Goal: Communication & Community: Answer question/provide support

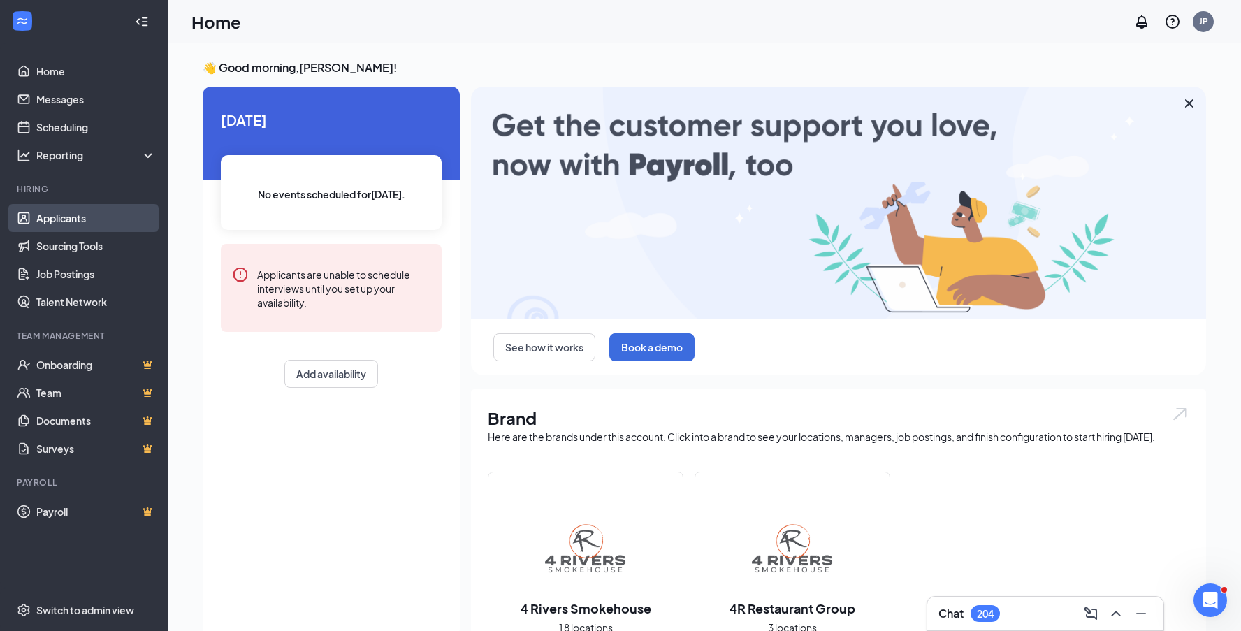
click at [84, 218] on link "Applicants" at bounding box center [96, 218] width 120 height 28
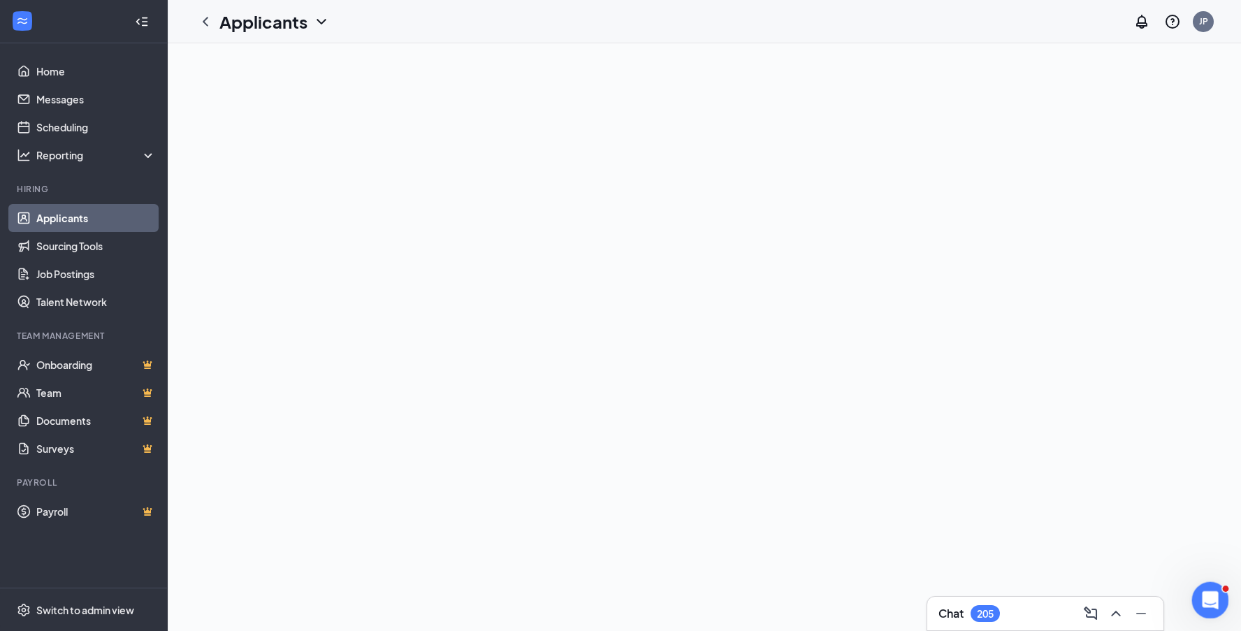
click at [1213, 596] on icon "Open Intercom Messenger" at bounding box center [1208, 598] width 23 height 23
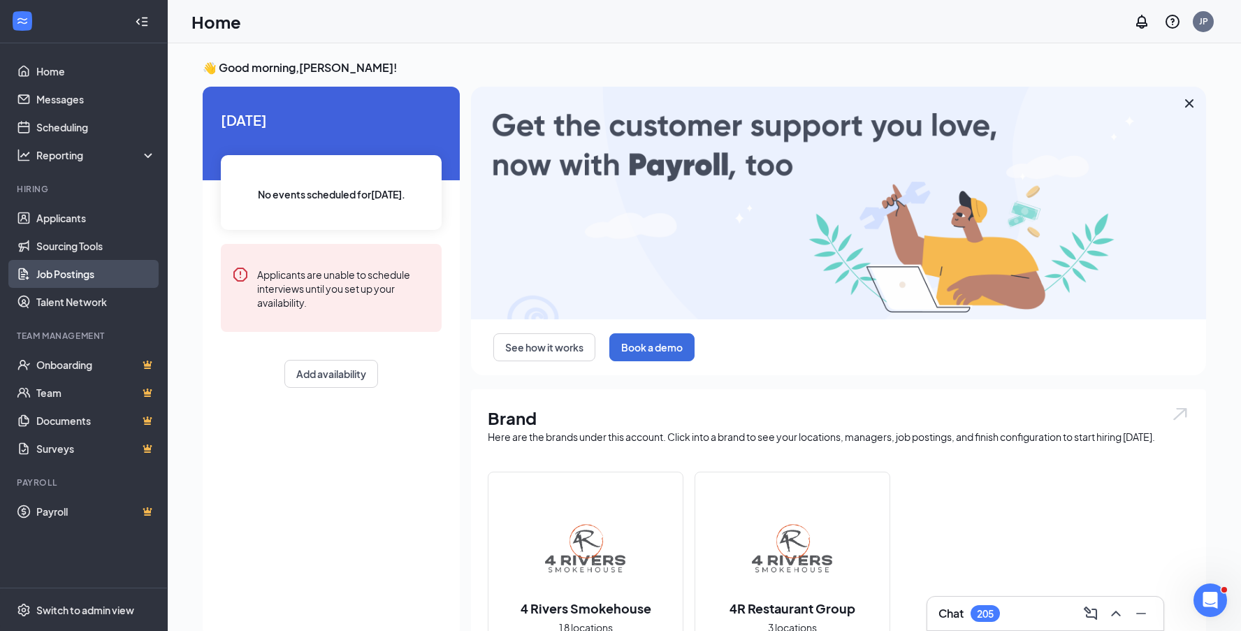
click at [61, 275] on link "Job Postings" at bounding box center [96, 274] width 120 height 28
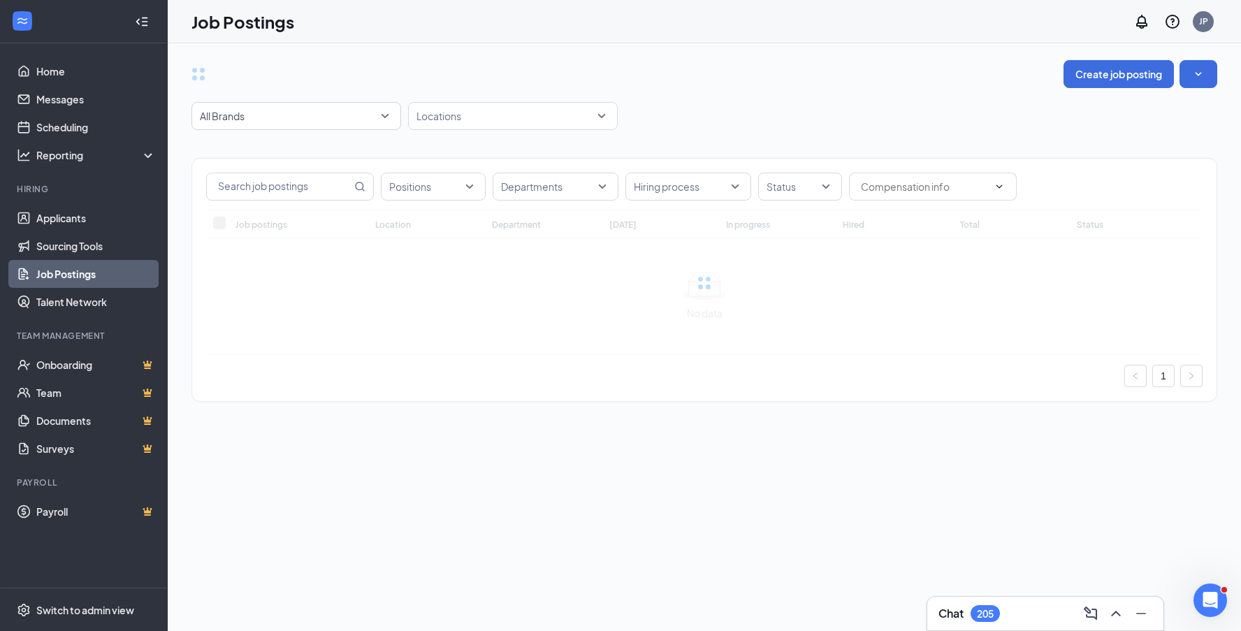
scroll to position [1, 0]
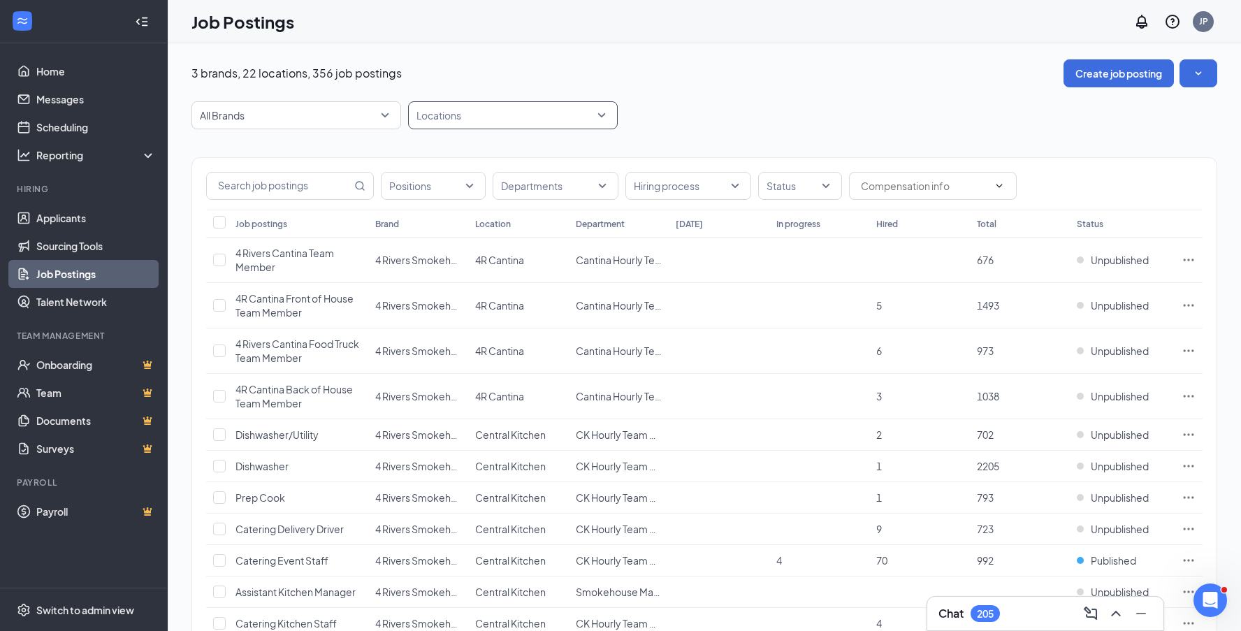
click at [607, 117] on div "Locations" at bounding box center [513, 115] width 210 height 28
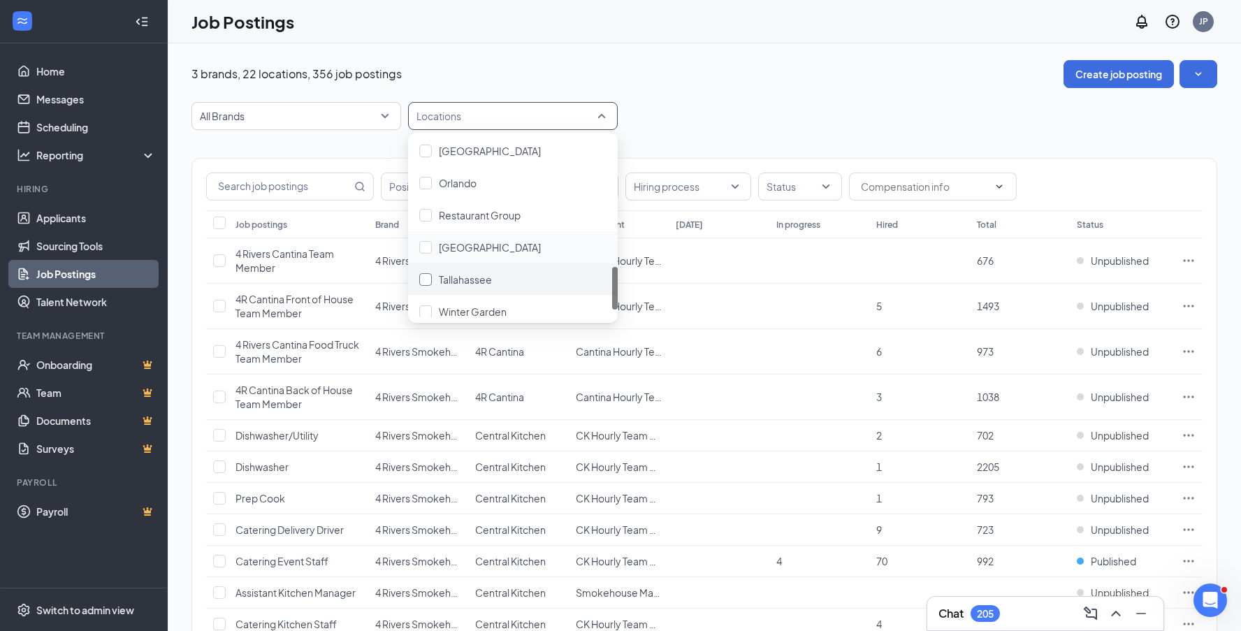
scroll to position [533, 0]
click at [423, 263] on div at bounding box center [425, 265] width 13 height 13
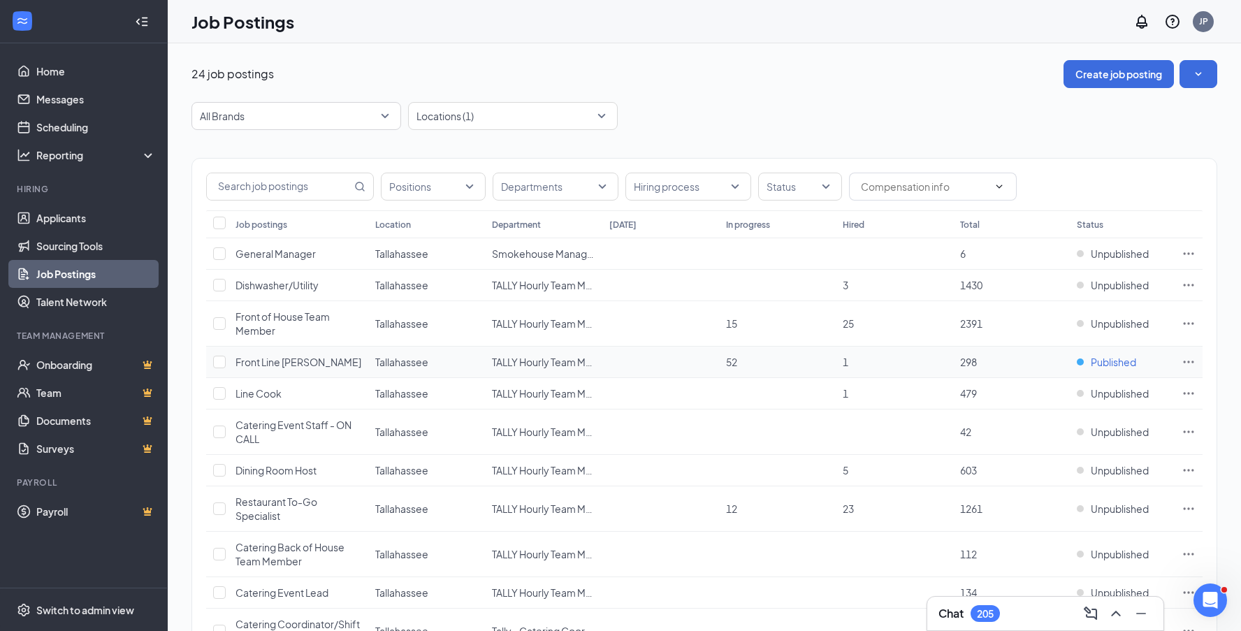
click at [1117, 359] on span "Published" at bounding box center [1113, 362] width 45 height 14
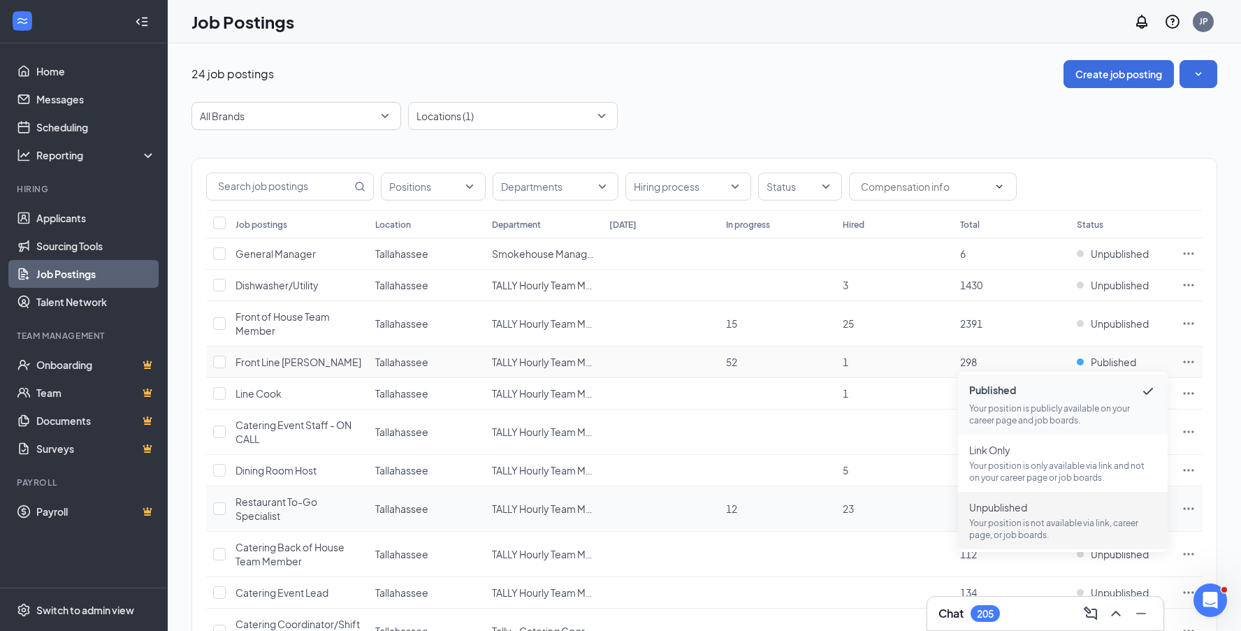
drag, startPoint x: 1002, startPoint y: 532, endPoint x: 993, endPoint y: 524, distance: 11.9
click at [1003, 532] on p "Your position is not available via link, career page, or job boards." at bounding box center [1063, 529] width 187 height 24
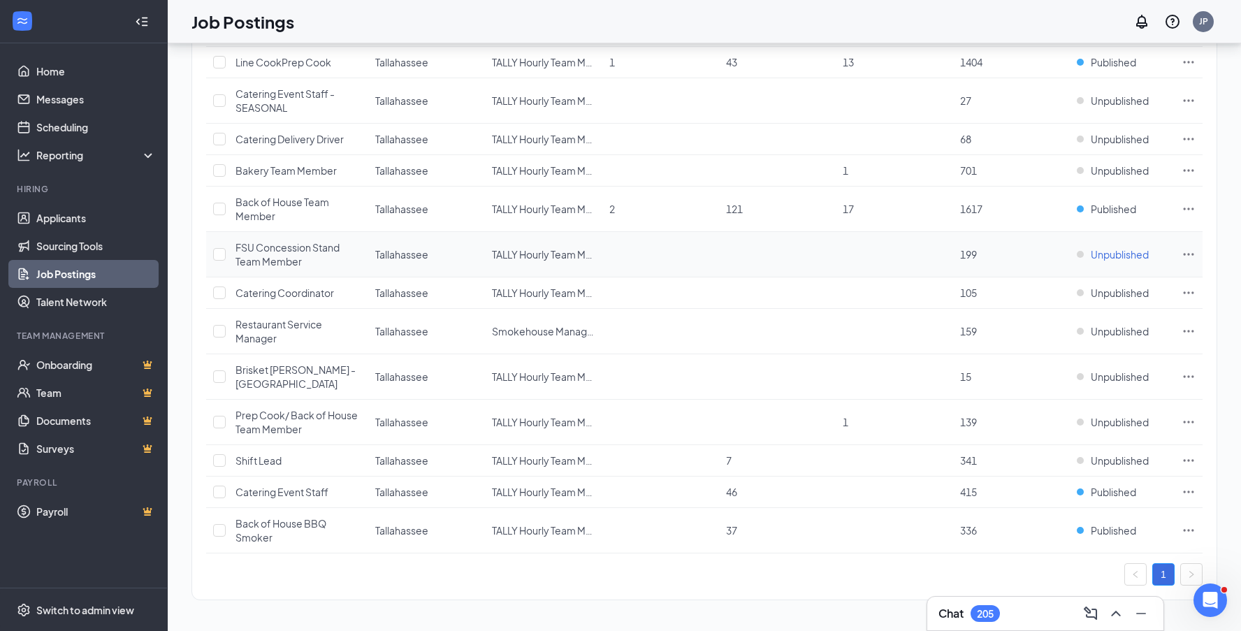
scroll to position [607, 0]
click at [1107, 533] on span "Published" at bounding box center [1113, 531] width 45 height 14
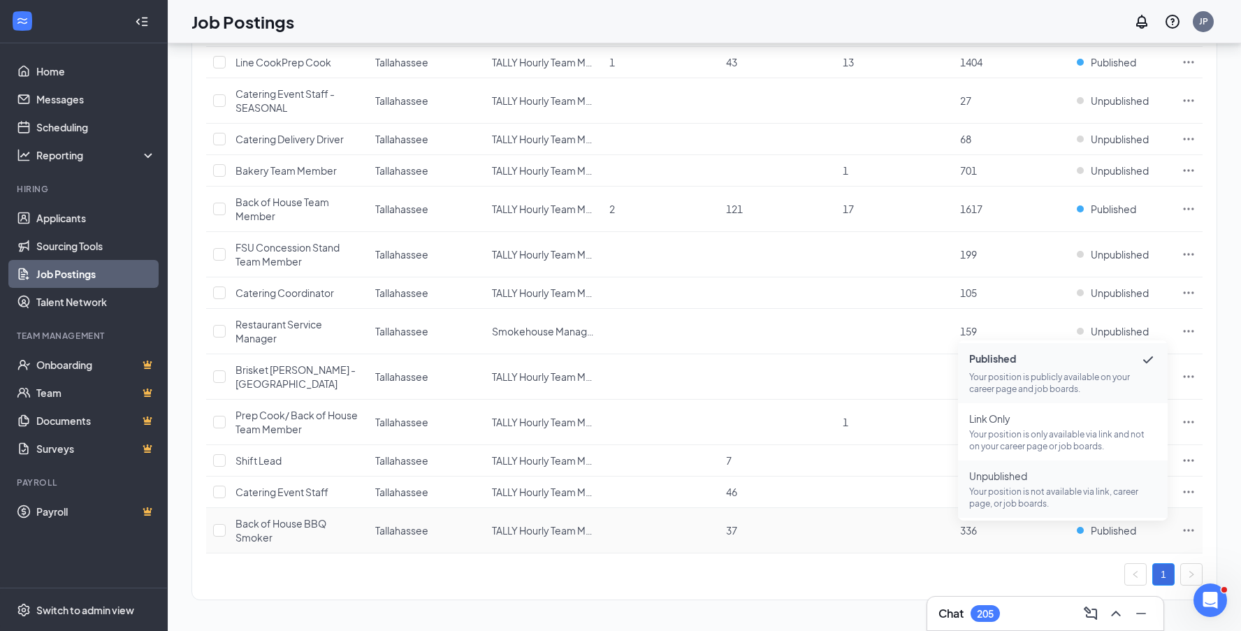
click at [1024, 491] on p "Your position is not available via link, career page, or job boards." at bounding box center [1063, 498] width 187 height 24
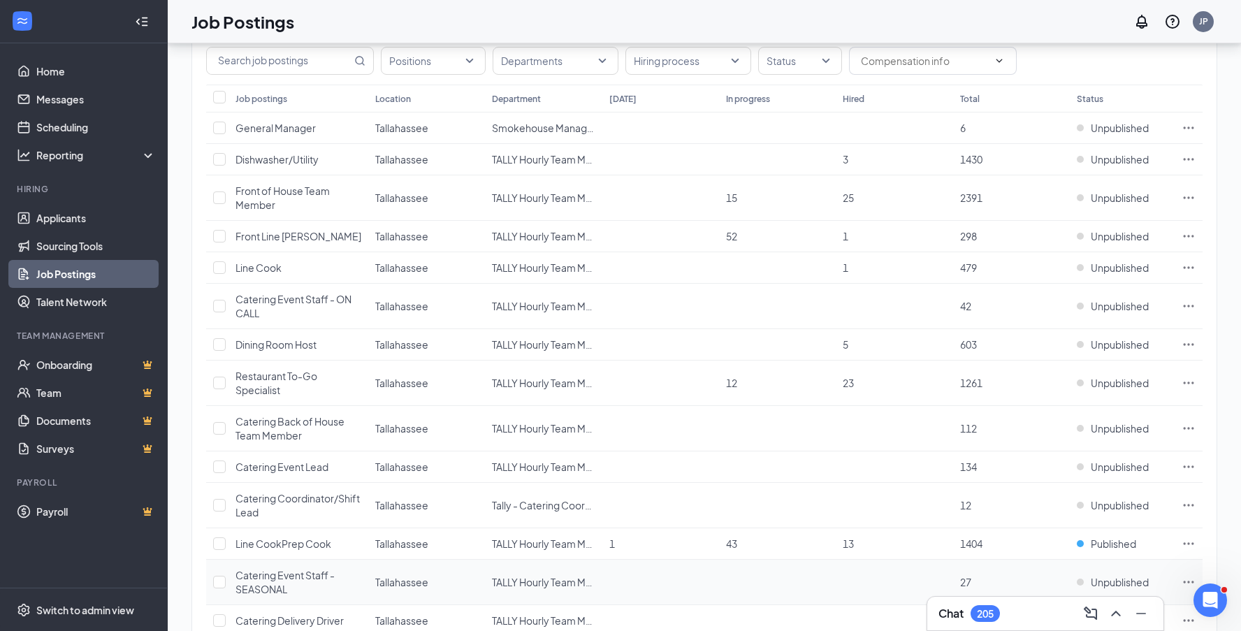
scroll to position [115, 0]
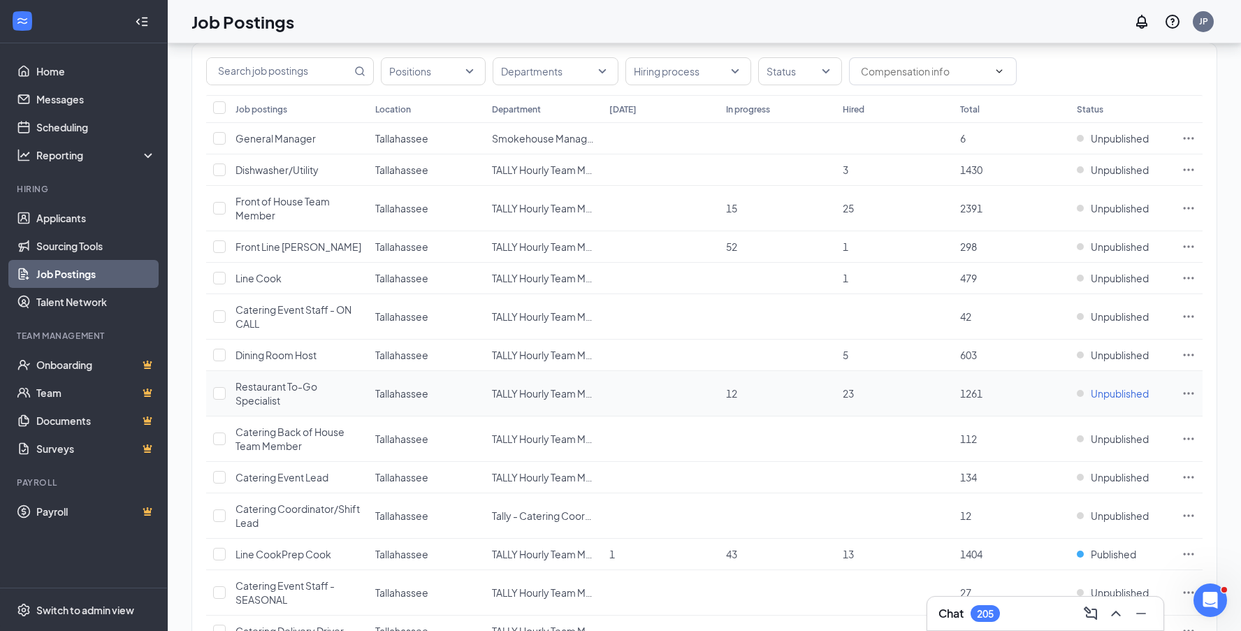
click at [1094, 391] on span "Unpublished" at bounding box center [1120, 394] width 58 height 14
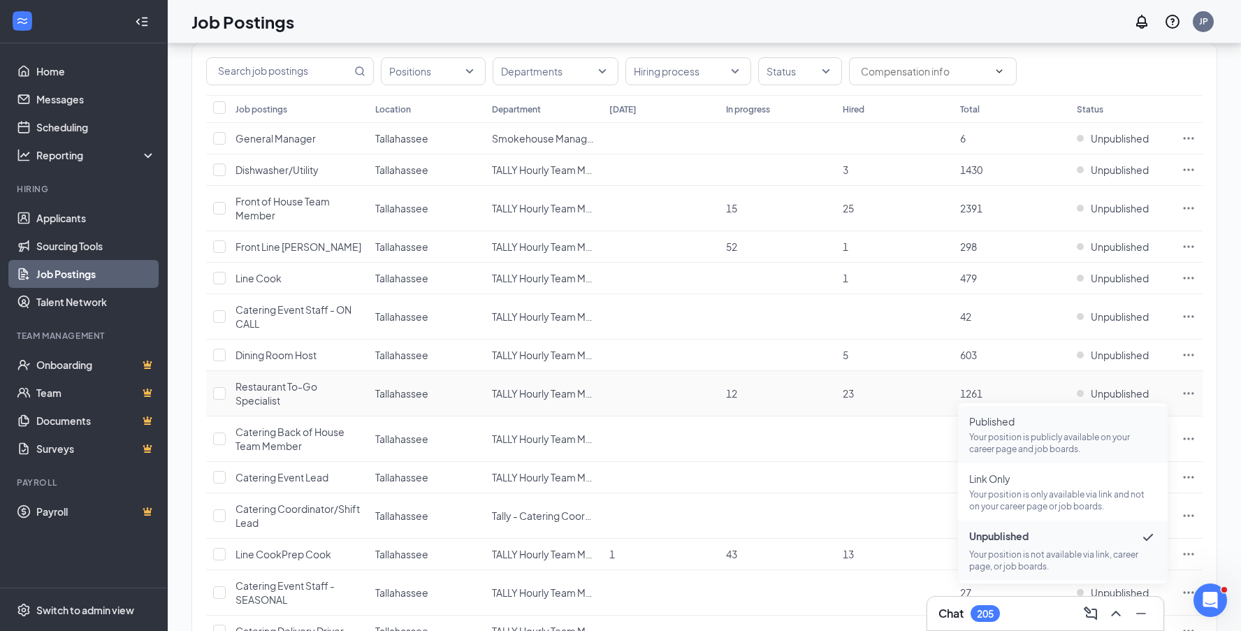
click at [1048, 425] on span "Published" at bounding box center [1063, 422] width 187 height 14
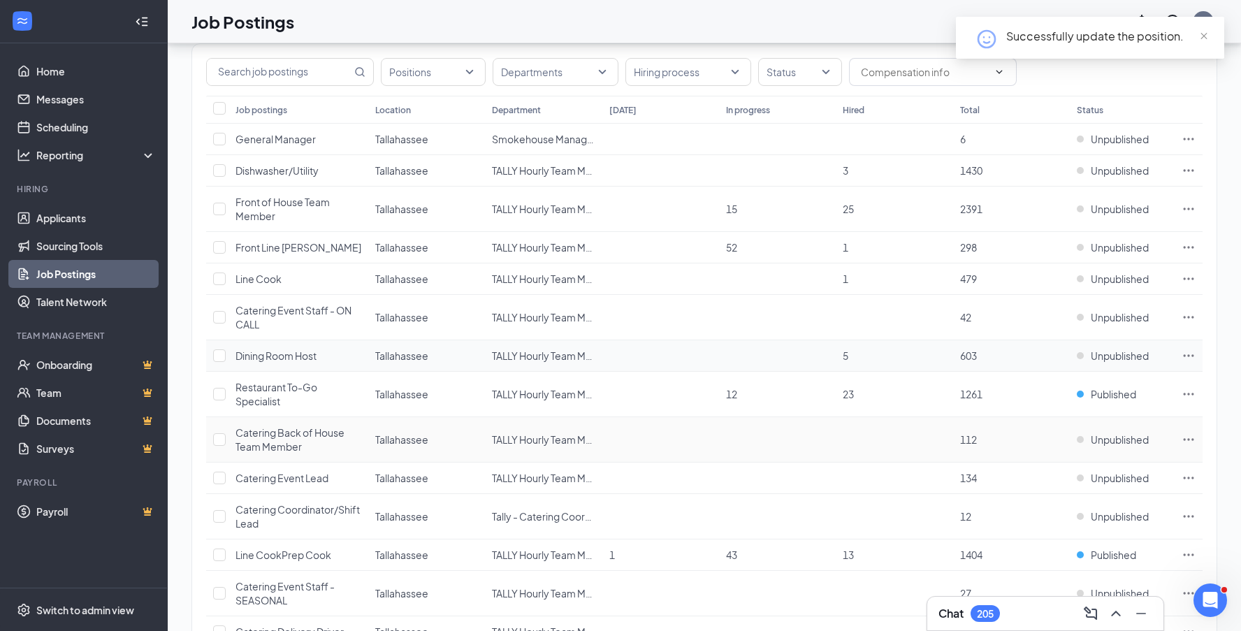
scroll to position [115, 0]
click at [76, 221] on link "Applicants" at bounding box center [96, 218] width 120 height 28
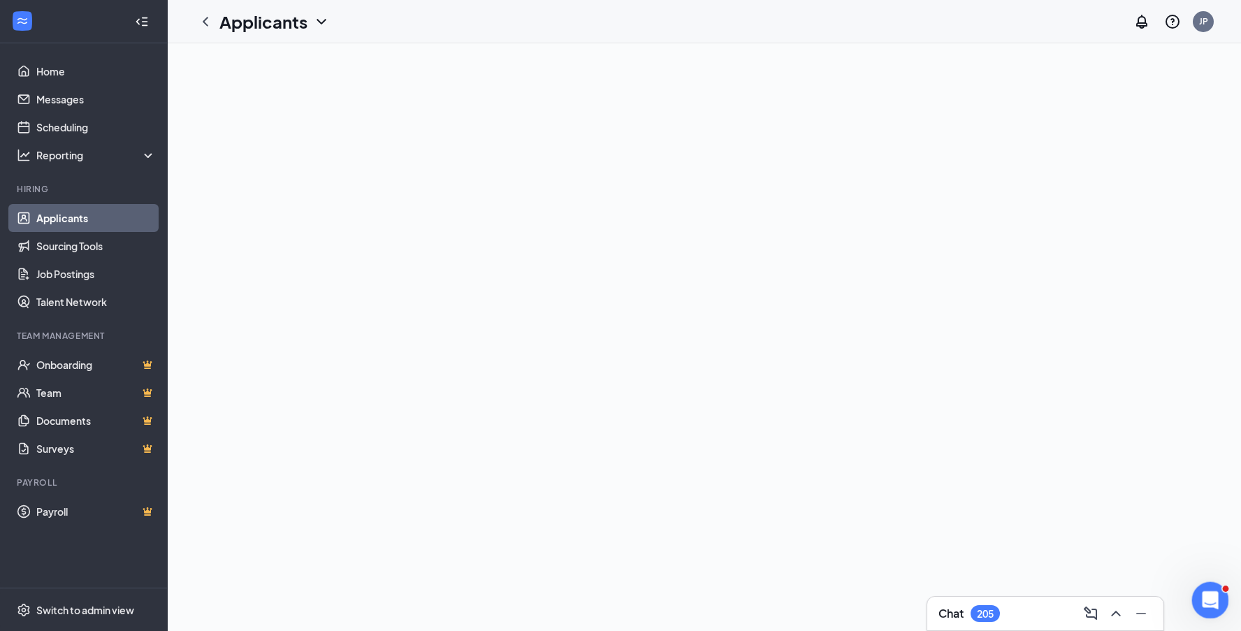
click at [1207, 602] on icon "Open Intercom Messenger" at bounding box center [1208, 598] width 23 height 23
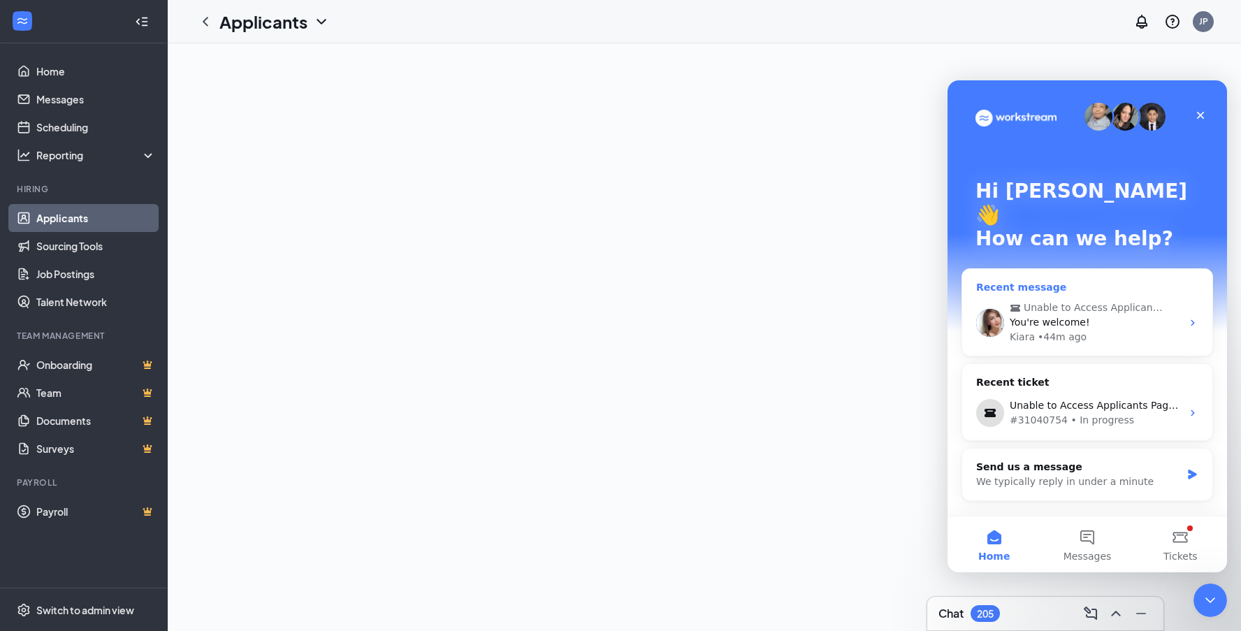
click at [1178, 330] on div "Kiara • 44m ago" at bounding box center [1096, 337] width 172 height 15
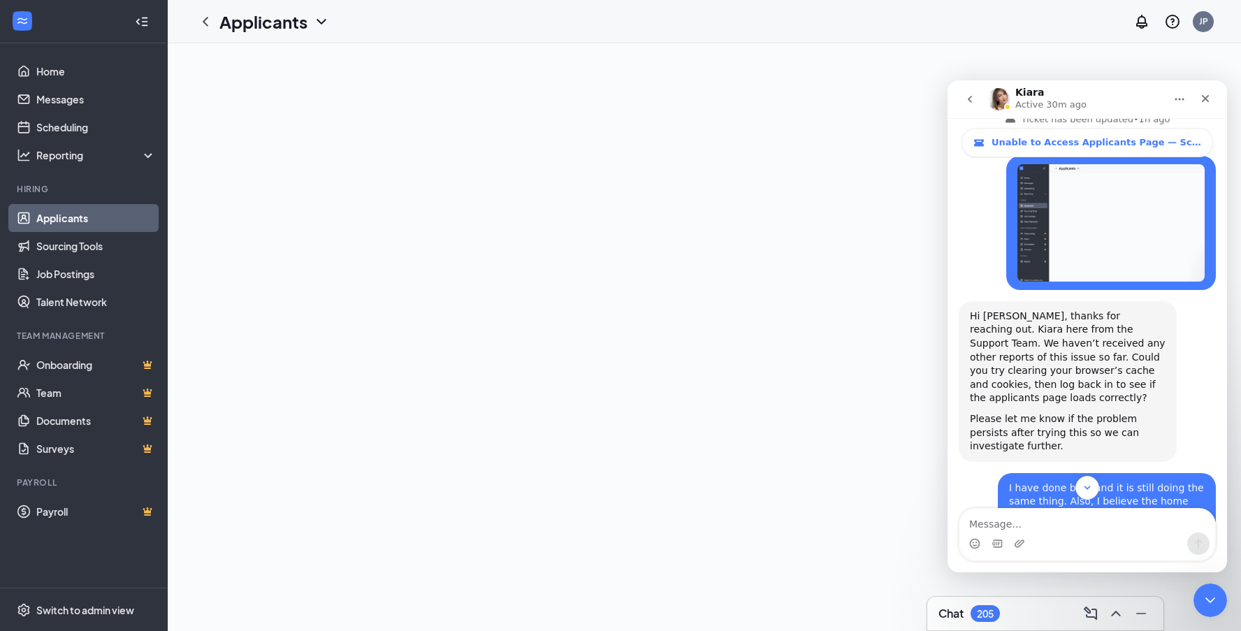
scroll to position [202, 0]
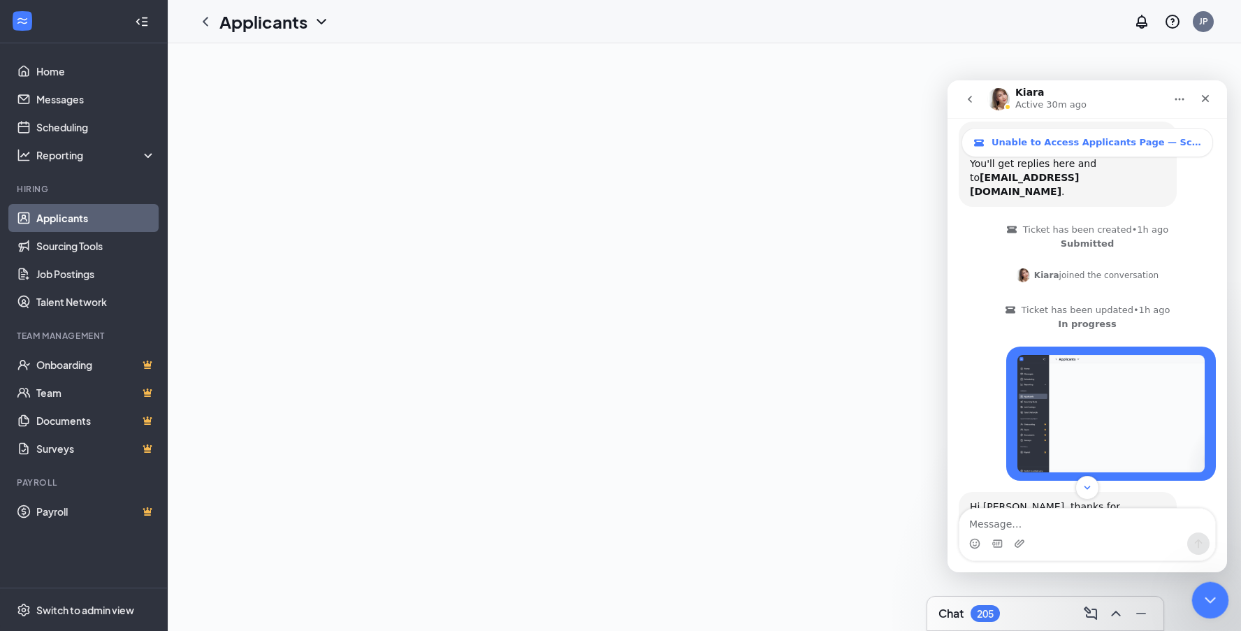
click at [1196, 603] on div "Close Intercom Messenger" at bounding box center [1209, 599] width 34 height 34
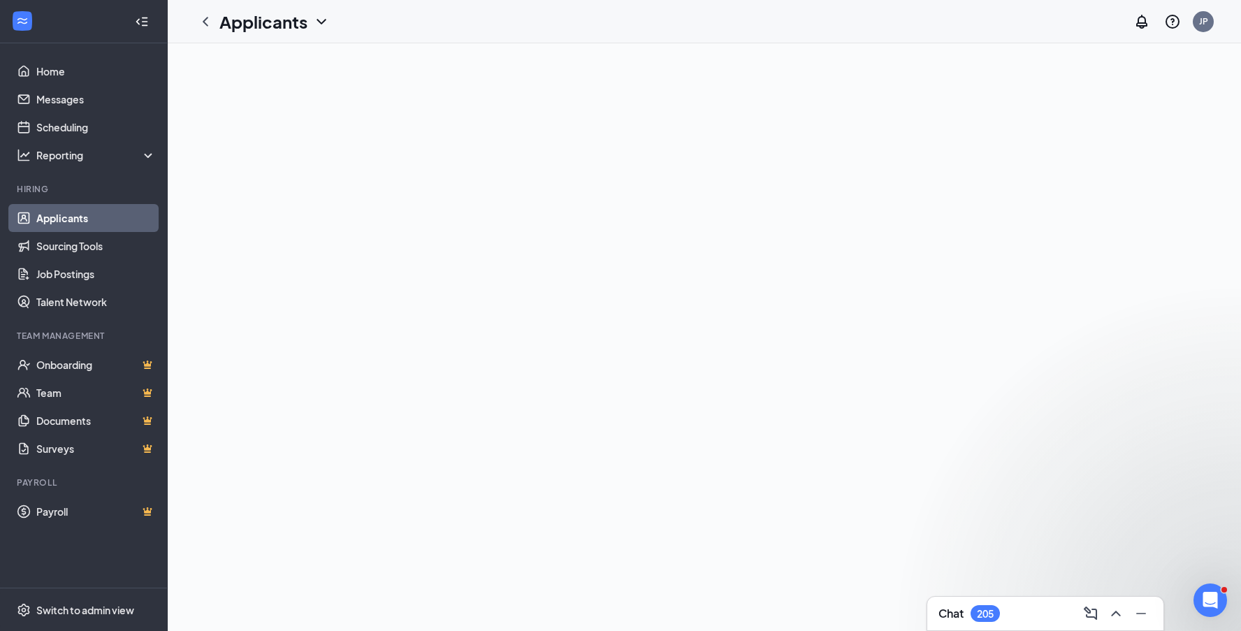
scroll to position [0, 0]
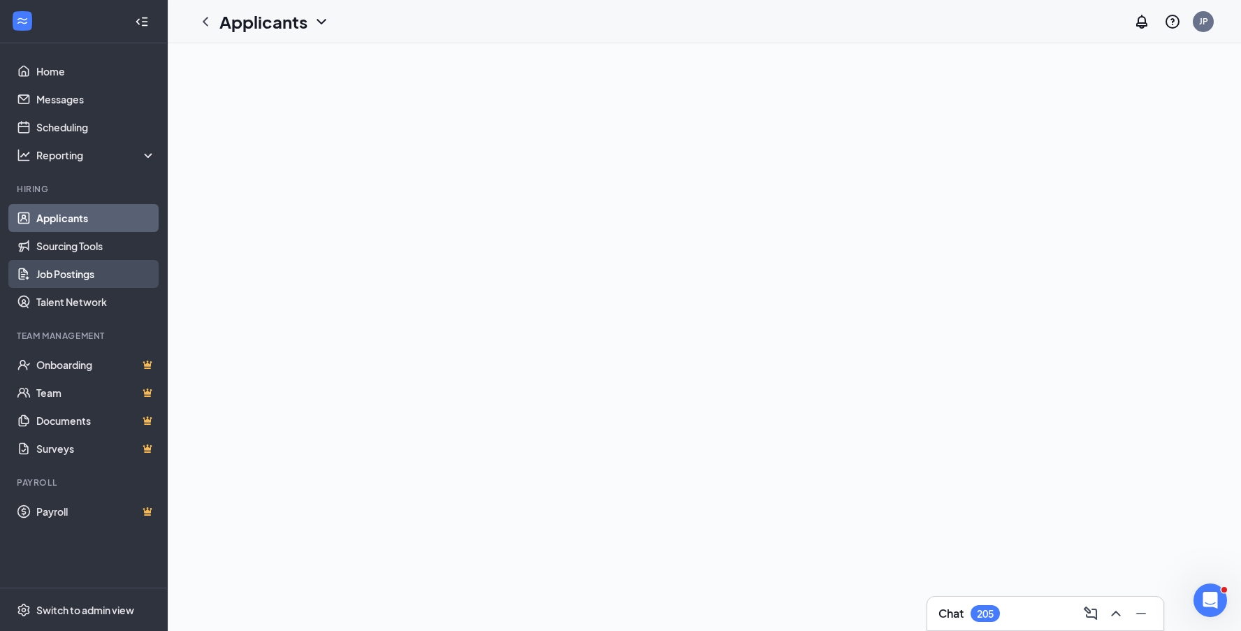
click at [98, 275] on link "Job Postings" at bounding box center [96, 274] width 120 height 28
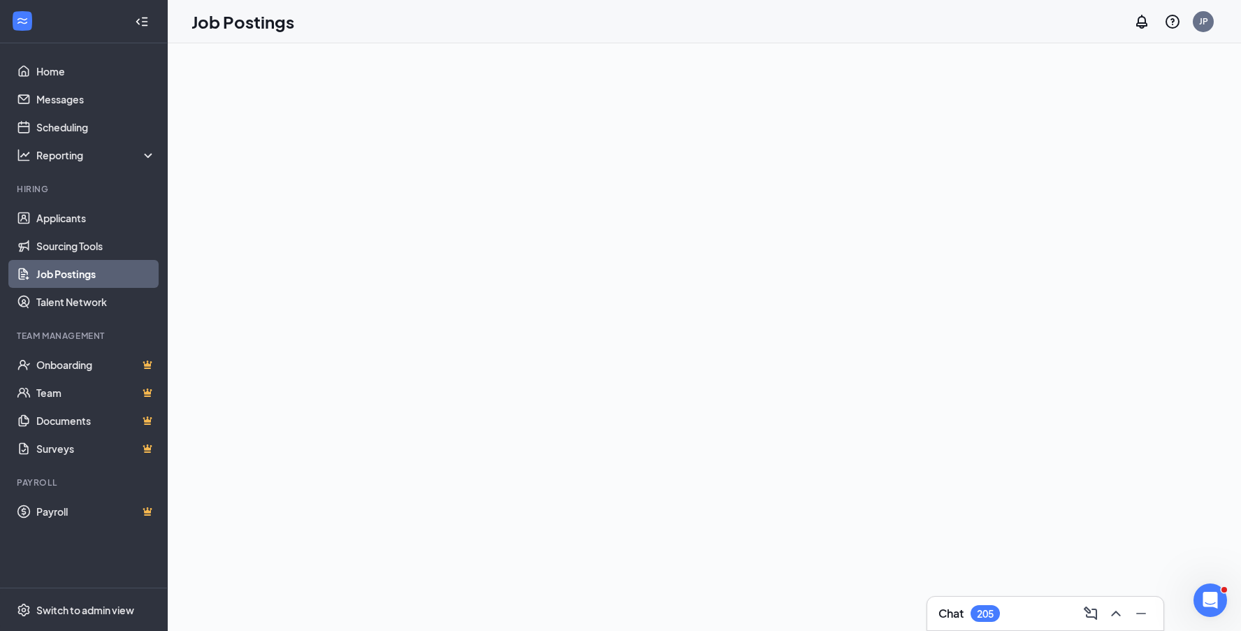
click at [103, 278] on link "Job Postings" at bounding box center [96, 274] width 120 height 28
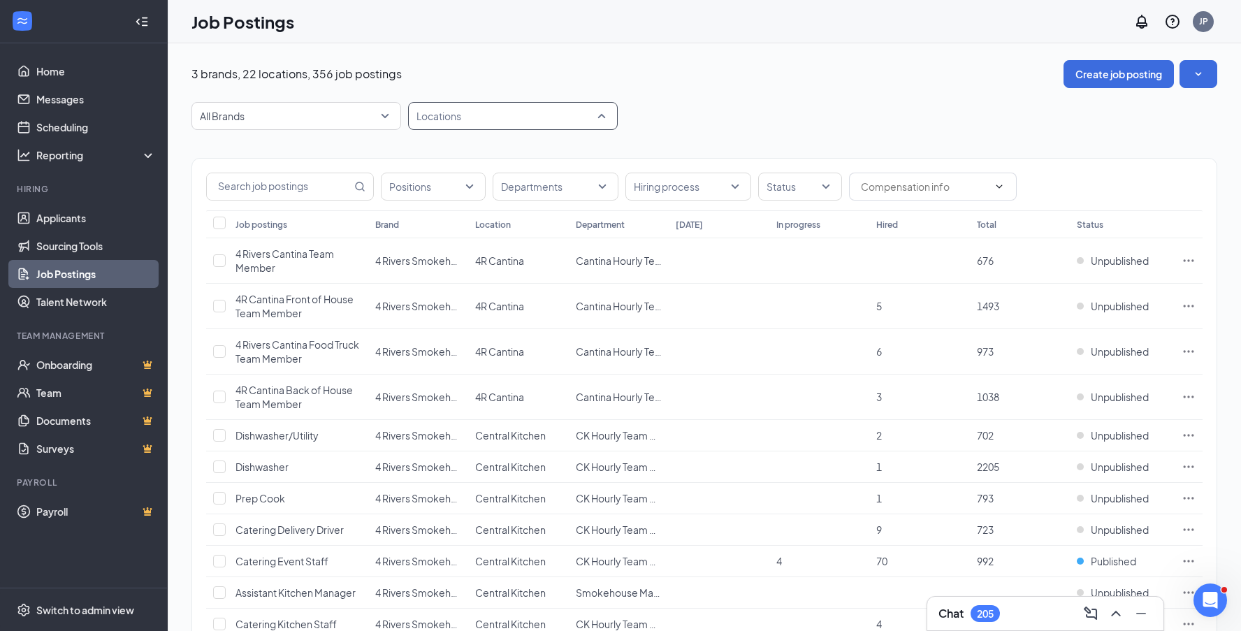
click at [600, 115] on div "Locations" at bounding box center [513, 116] width 210 height 28
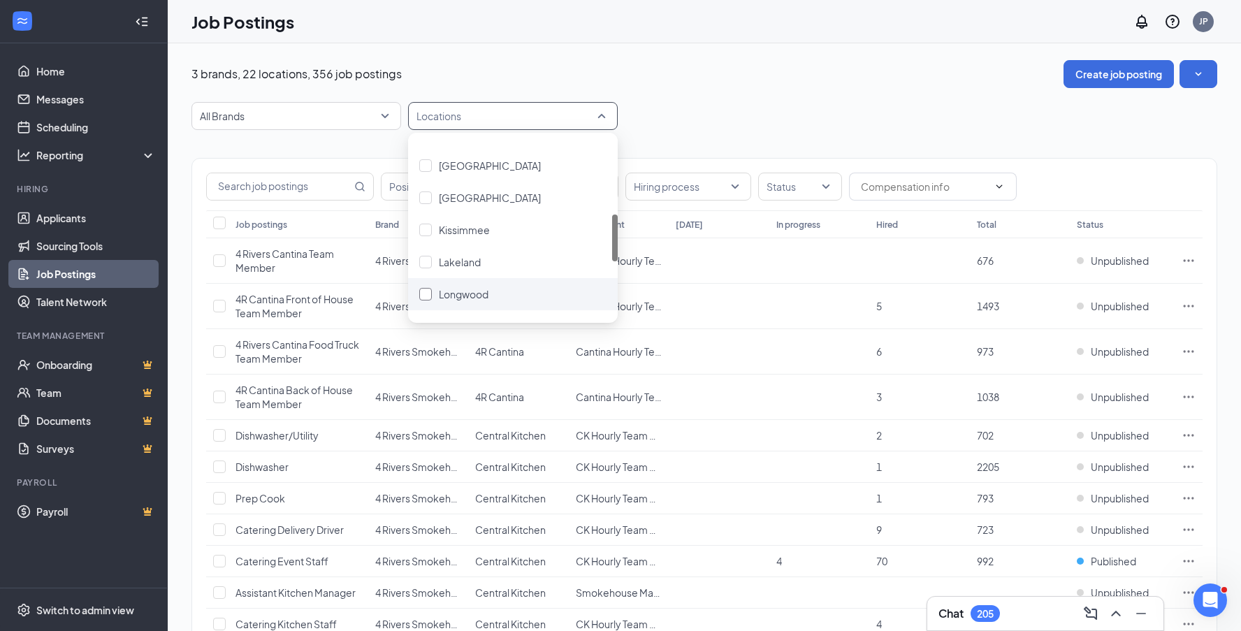
scroll to position [264, 0]
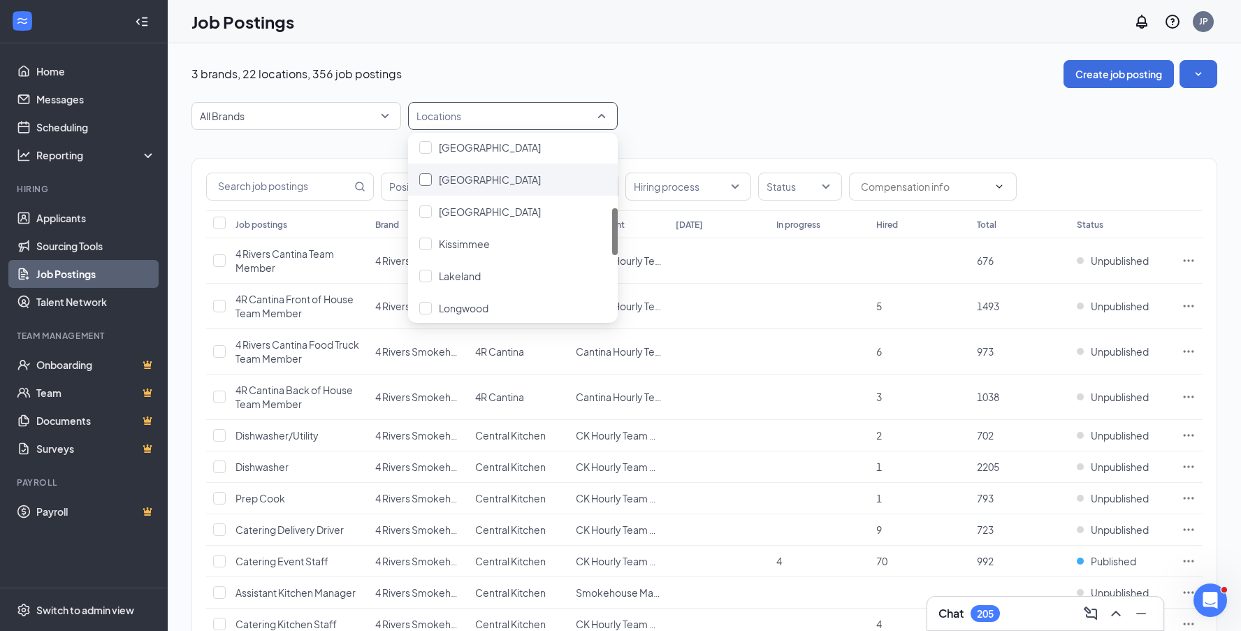
click at [428, 180] on div at bounding box center [425, 179] width 13 height 13
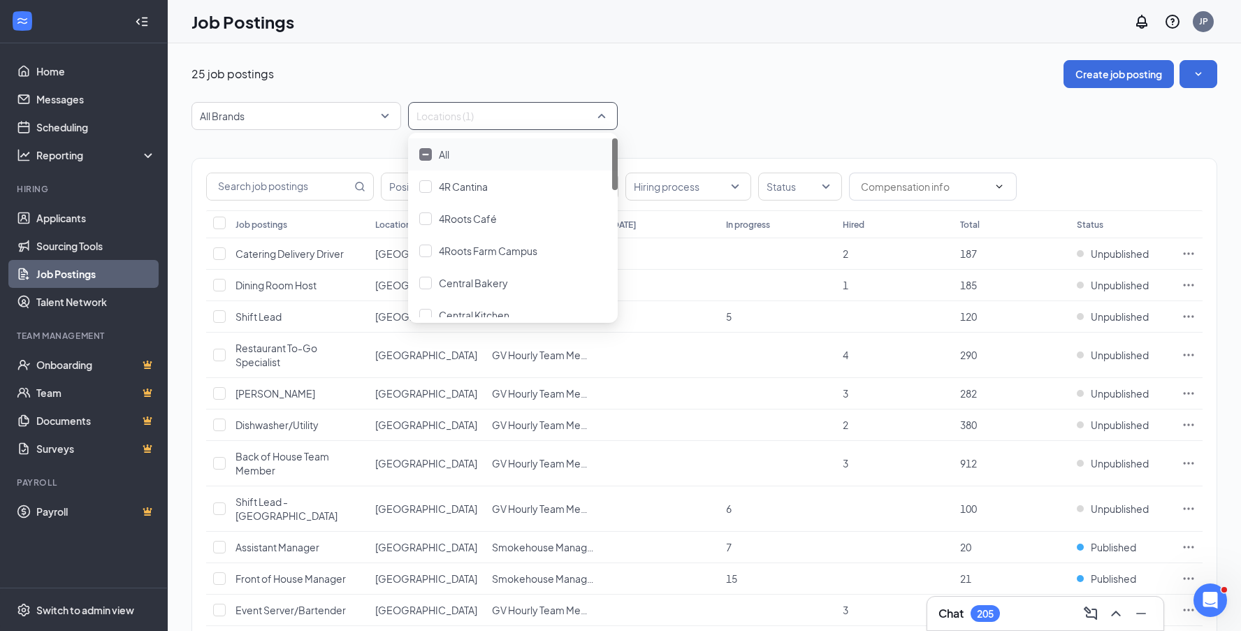
drag, startPoint x: 837, startPoint y: 150, endPoint x: 875, endPoint y: 231, distance: 89.1
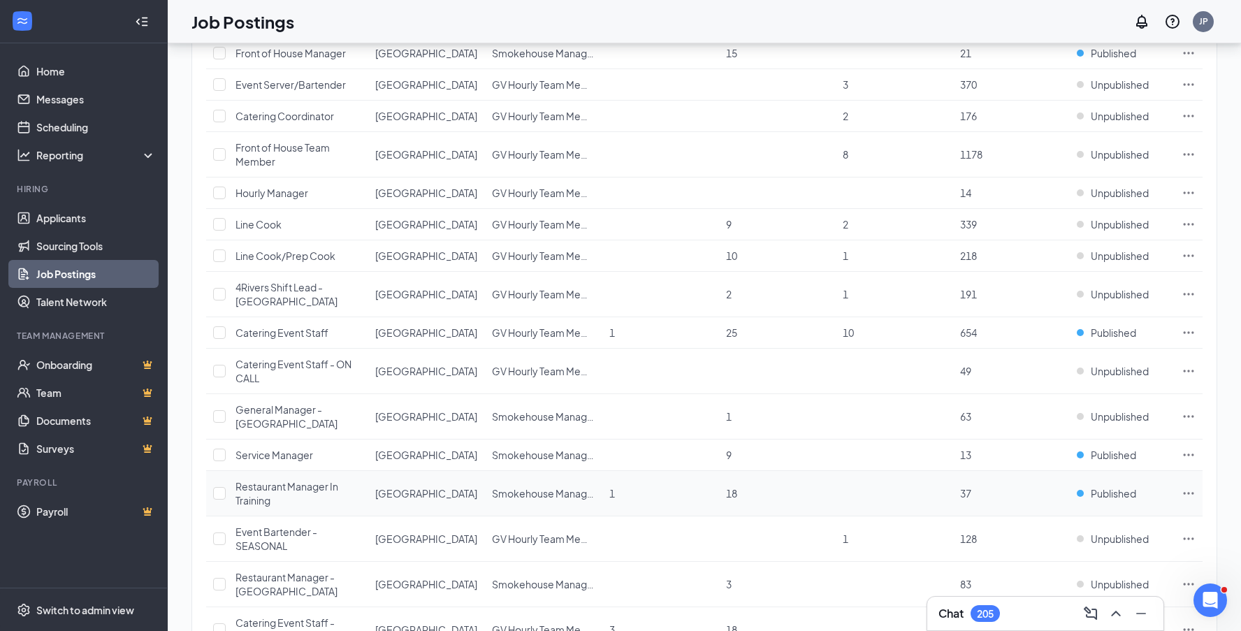
scroll to position [474, 0]
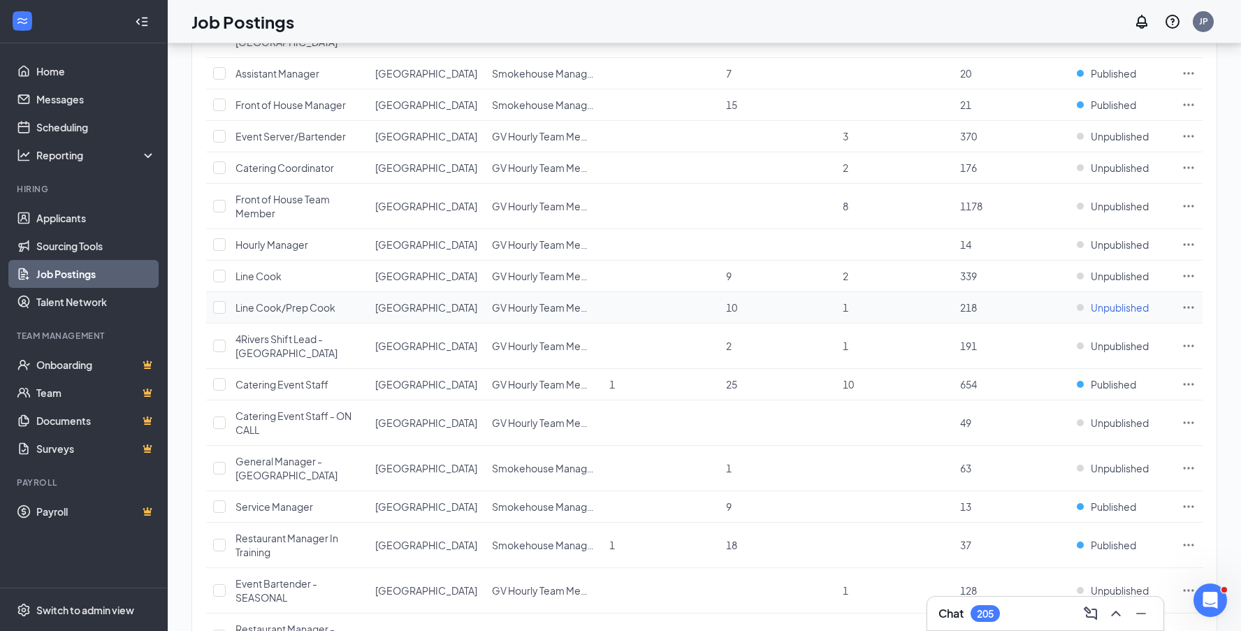
click at [1114, 301] on span "Unpublished" at bounding box center [1120, 308] width 58 height 14
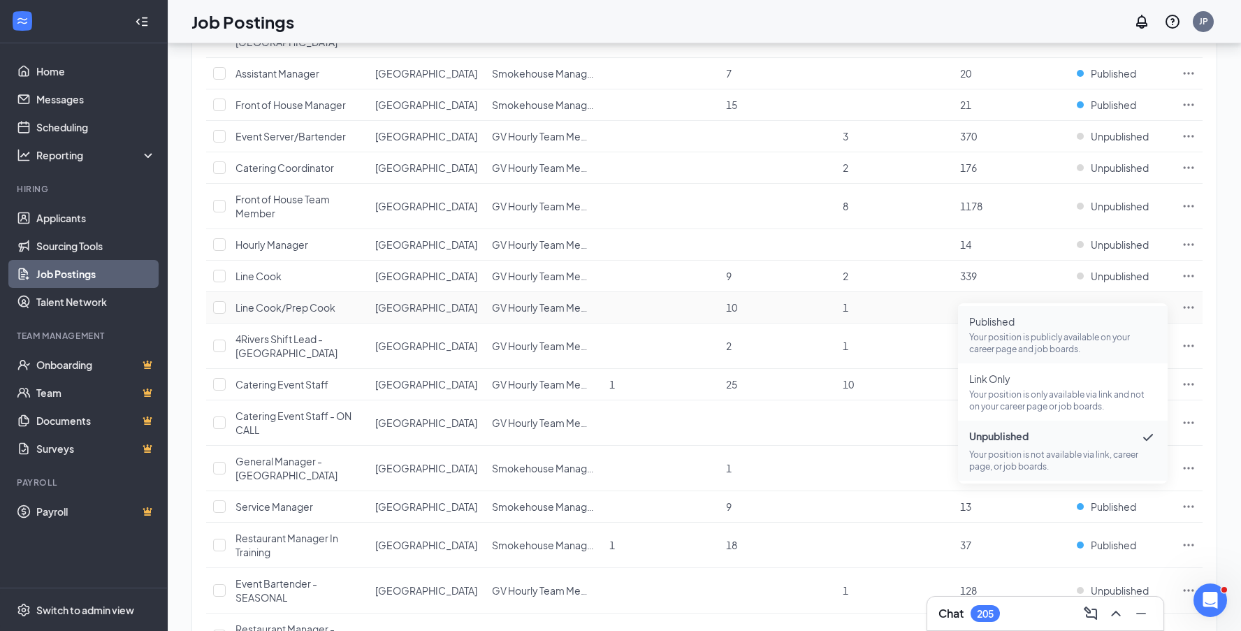
click at [1033, 326] on span "Published" at bounding box center [1063, 322] width 187 height 14
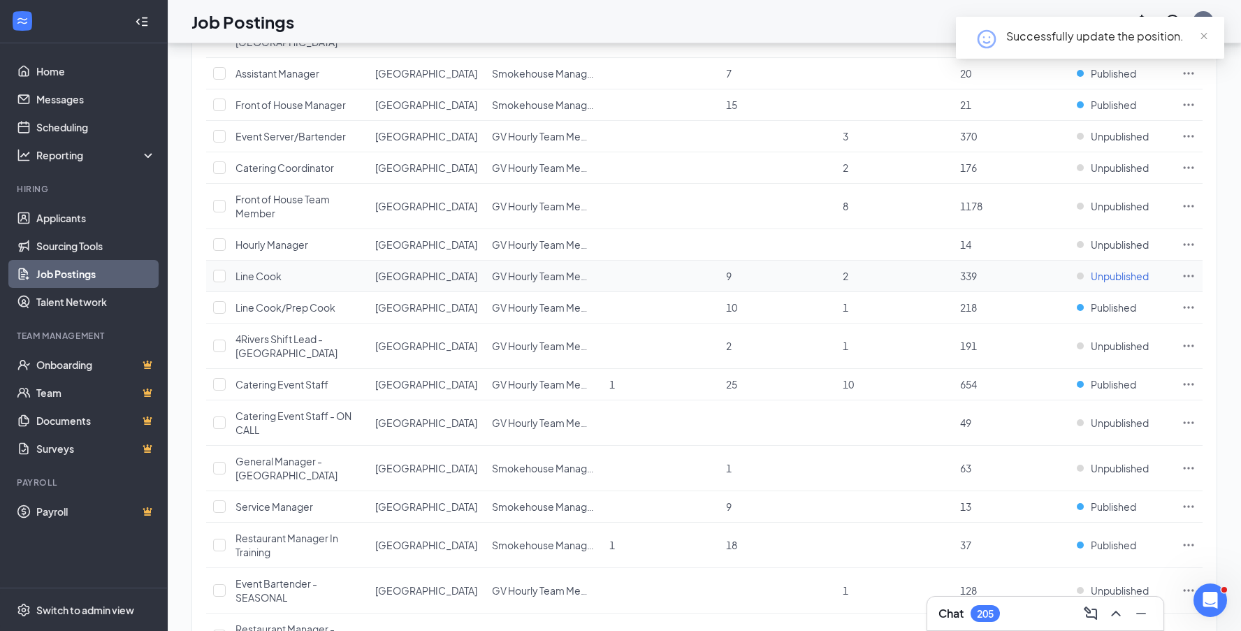
click at [1124, 269] on span "Unpublished" at bounding box center [1120, 276] width 58 height 14
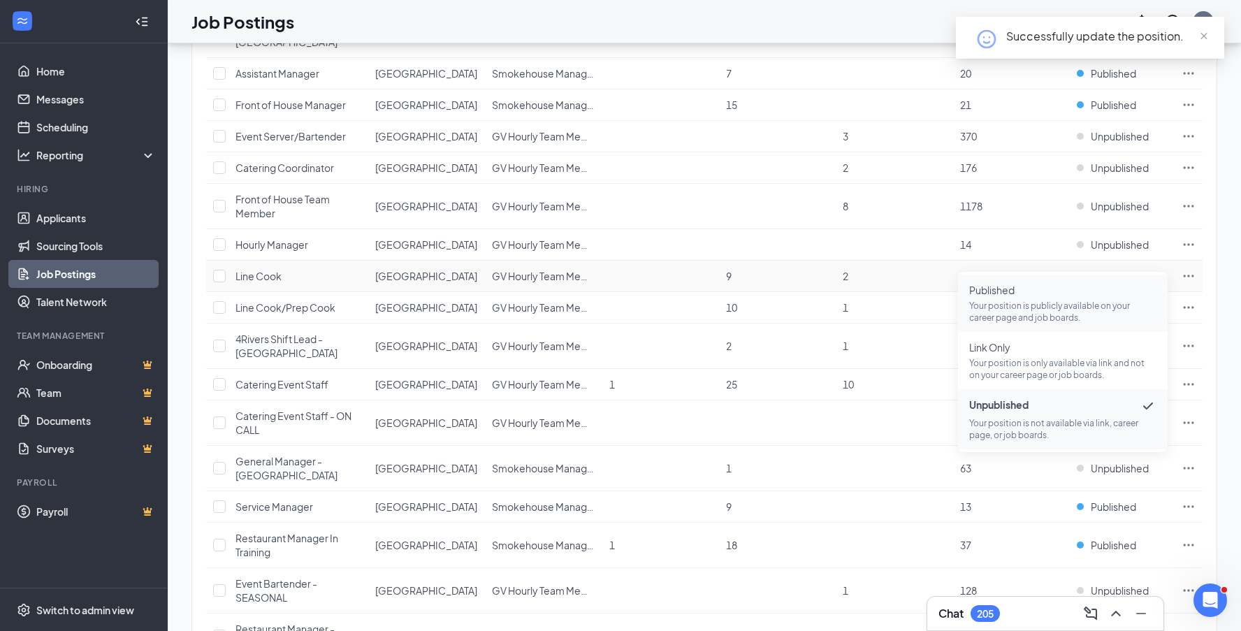
click at [1075, 297] on span "Published Your position is publicly available on your career page and job board…" at bounding box center [1063, 303] width 187 height 41
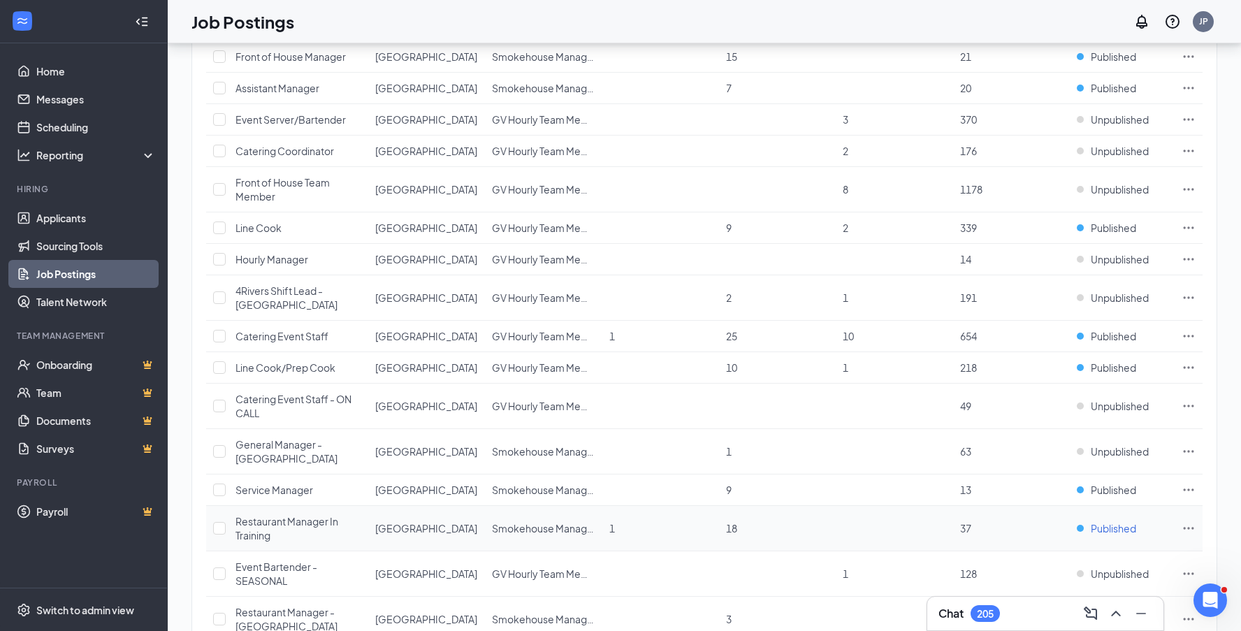
scroll to position [487, 0]
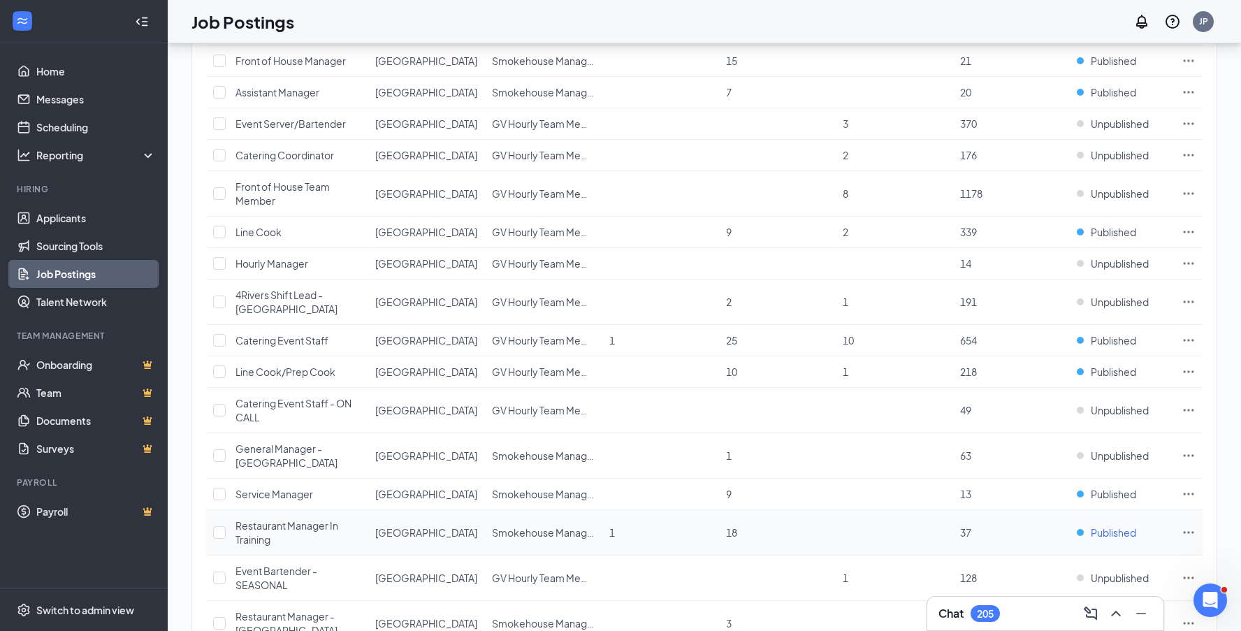
click at [1120, 526] on span "Published" at bounding box center [1113, 533] width 45 height 14
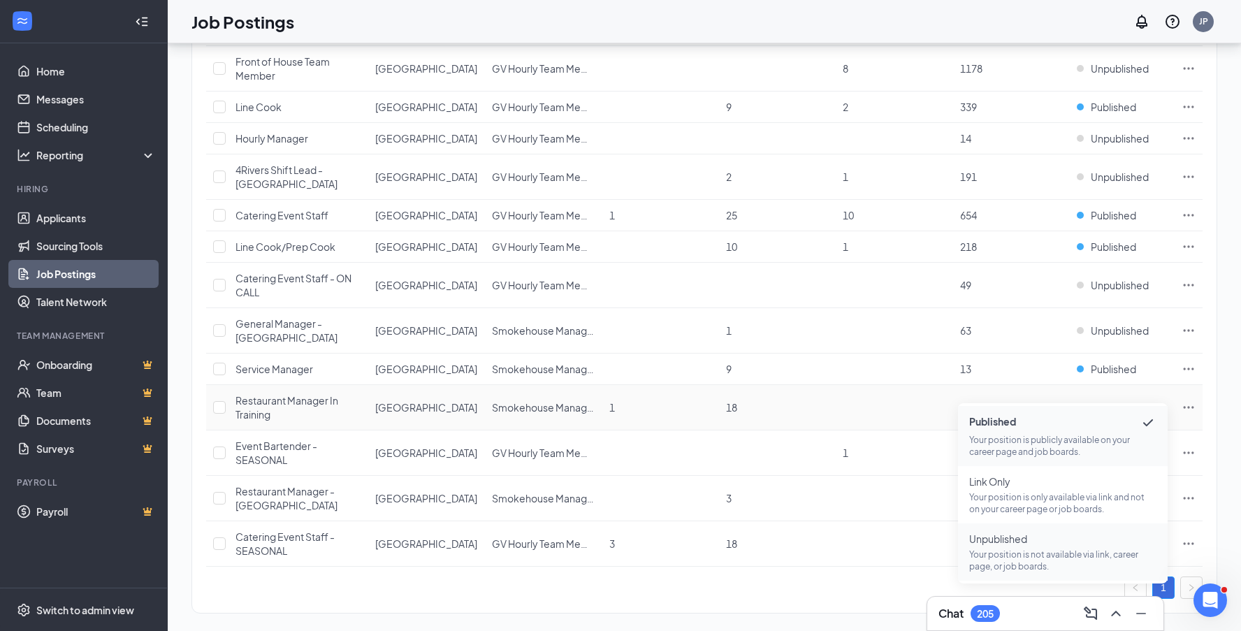
scroll to position [611, 0]
drag, startPoint x: 1013, startPoint y: 557, endPoint x: 1021, endPoint y: 552, distance: 9.7
click at [1013, 557] on p "Your position is not available via link, career page, or job boards." at bounding box center [1063, 561] width 187 height 24
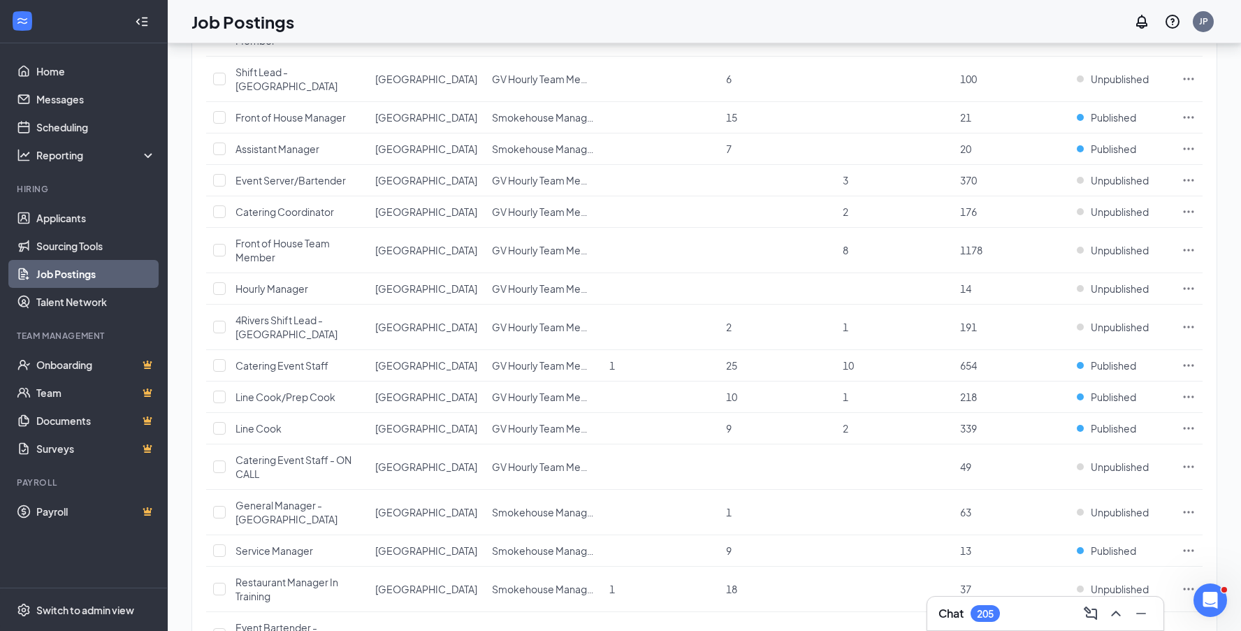
scroll to position [426, 0]
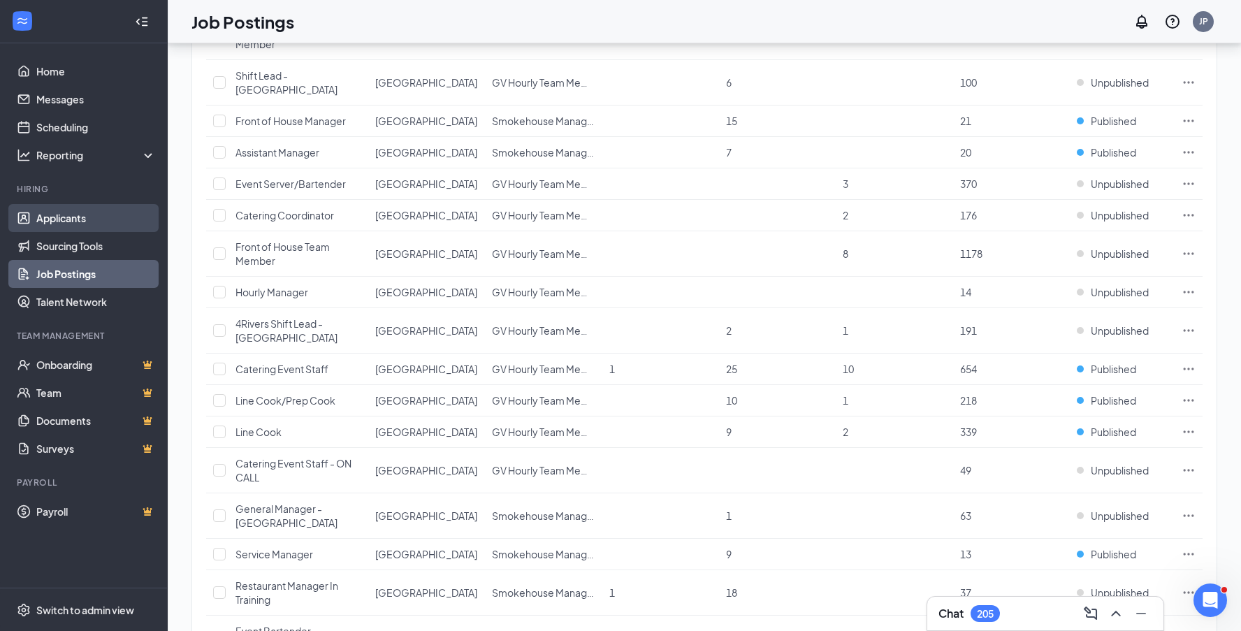
click at [85, 219] on link "Applicants" at bounding box center [96, 218] width 120 height 28
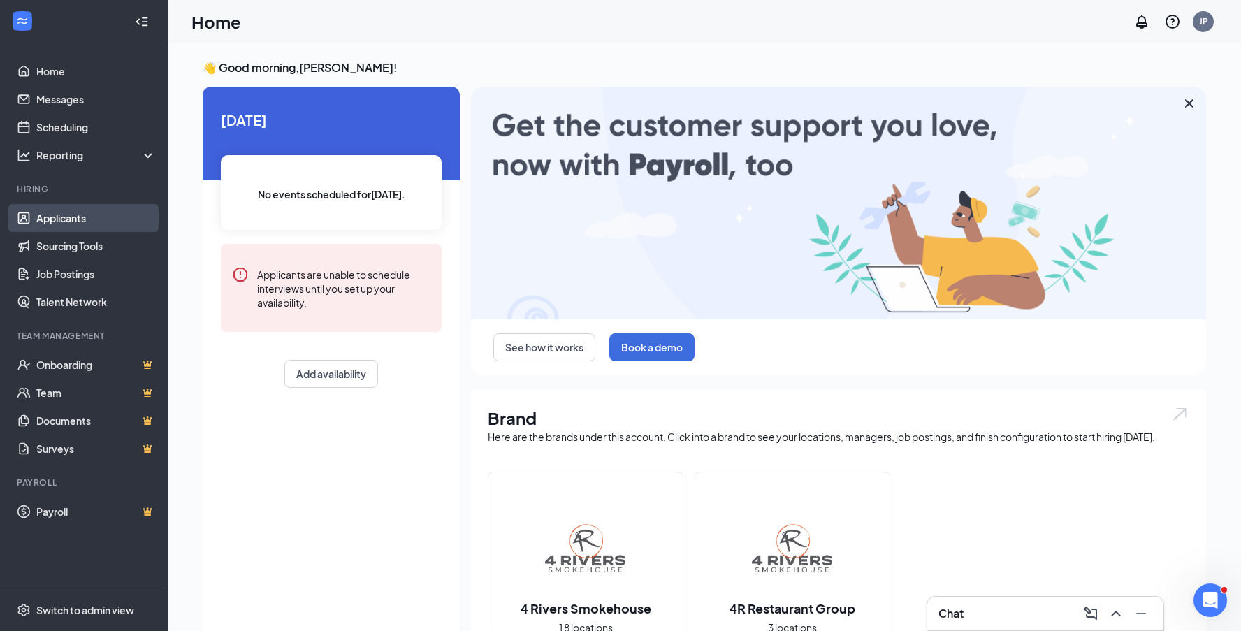
click at [69, 217] on link "Applicants" at bounding box center [96, 218] width 120 height 28
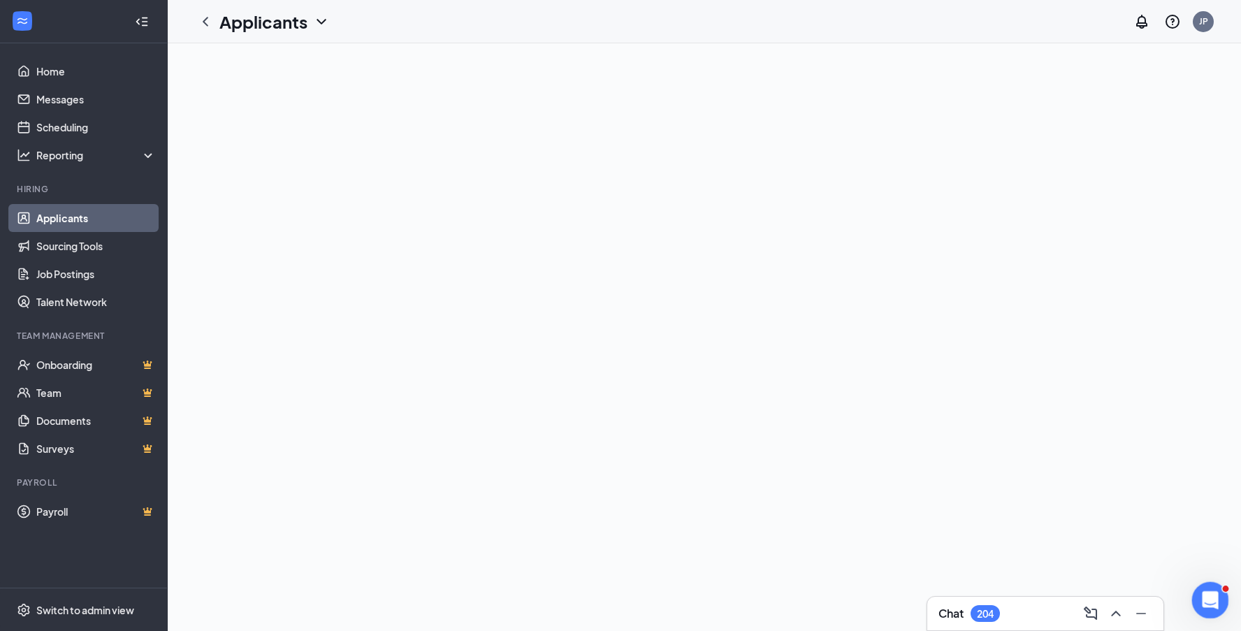
click at [1227, 591] on div at bounding box center [1229, 589] width 13 height 6
click at [1216, 593] on icon "Open Intercom Messenger" at bounding box center [1208, 598] width 23 height 23
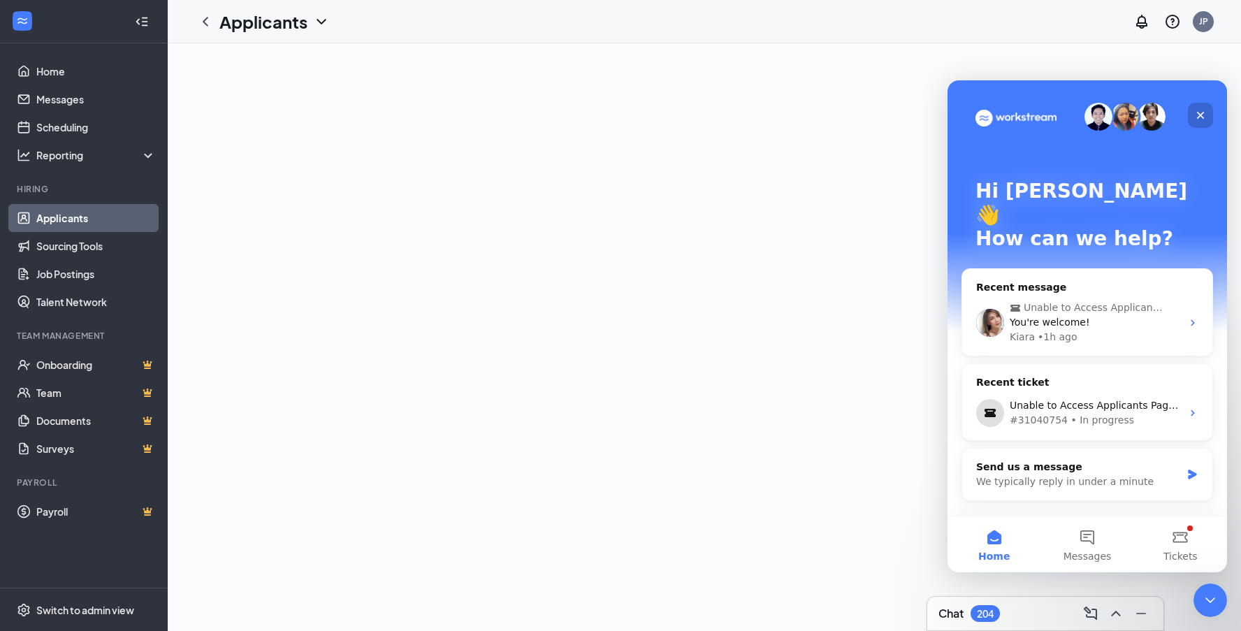
click at [1200, 117] on icon "Close" at bounding box center [1201, 116] width 8 height 8
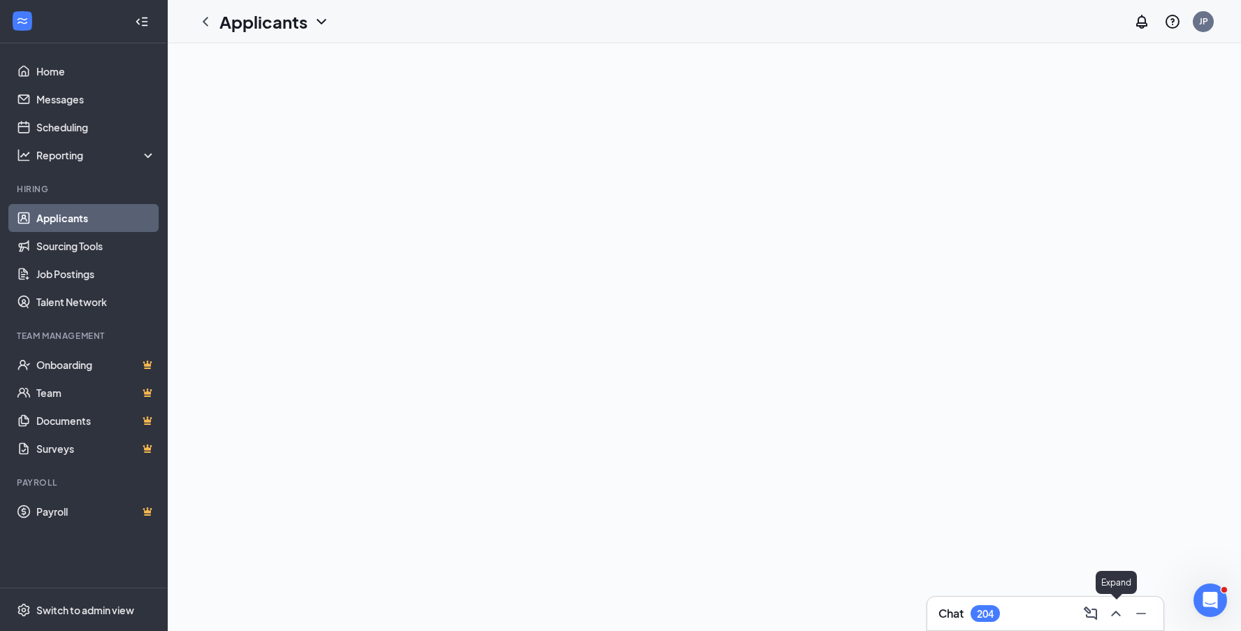
click at [1110, 611] on icon "ChevronUp" at bounding box center [1116, 613] width 17 height 17
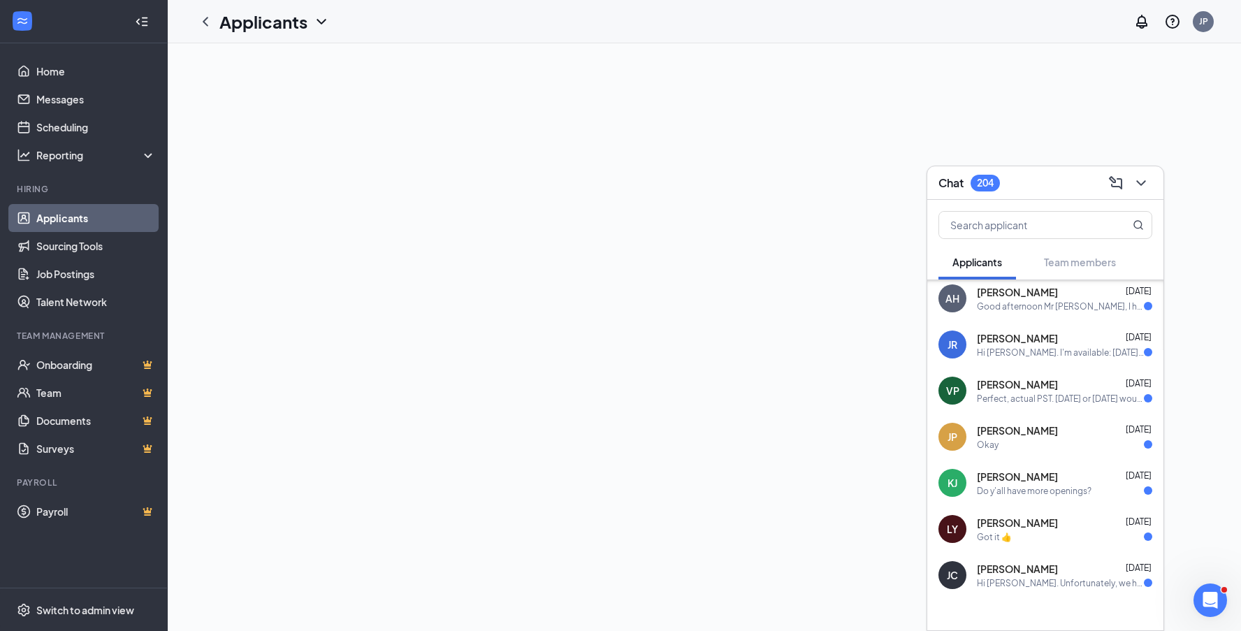
scroll to position [614, 0]
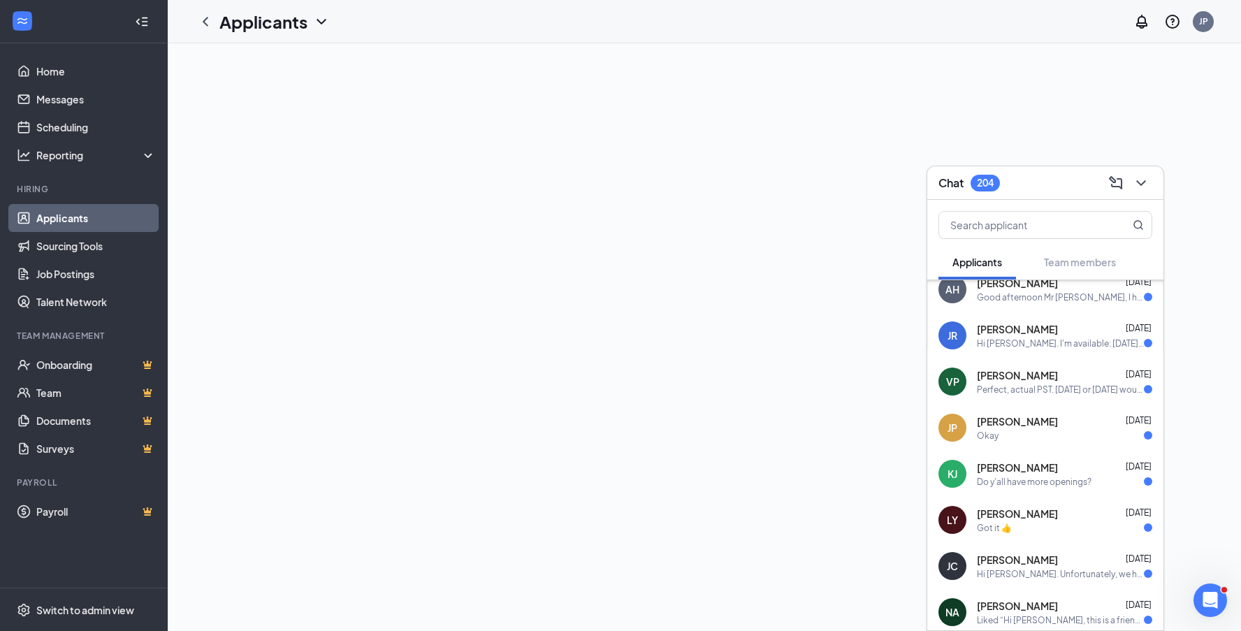
click at [1053, 398] on div "VP Victor Petrone Aug 25 Perfect, actual PST. tomorrow or Wednesday would be gr…" at bounding box center [1046, 382] width 236 height 46
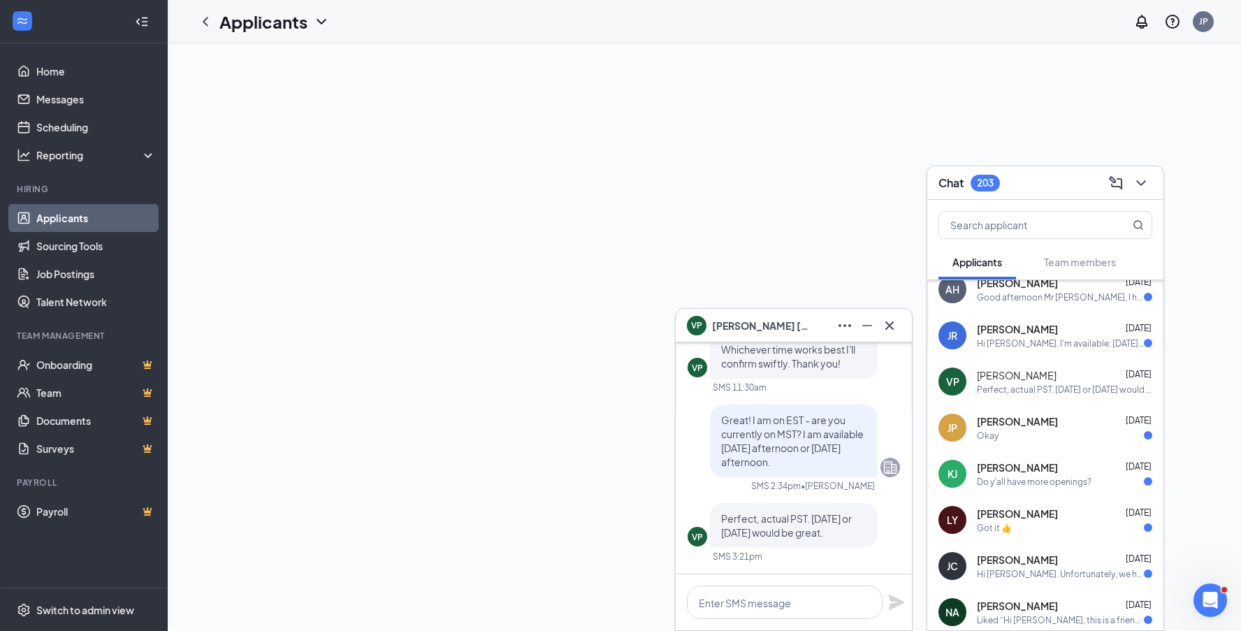
scroll to position [0, 0]
click at [820, 598] on textarea at bounding box center [785, 603] width 196 height 34
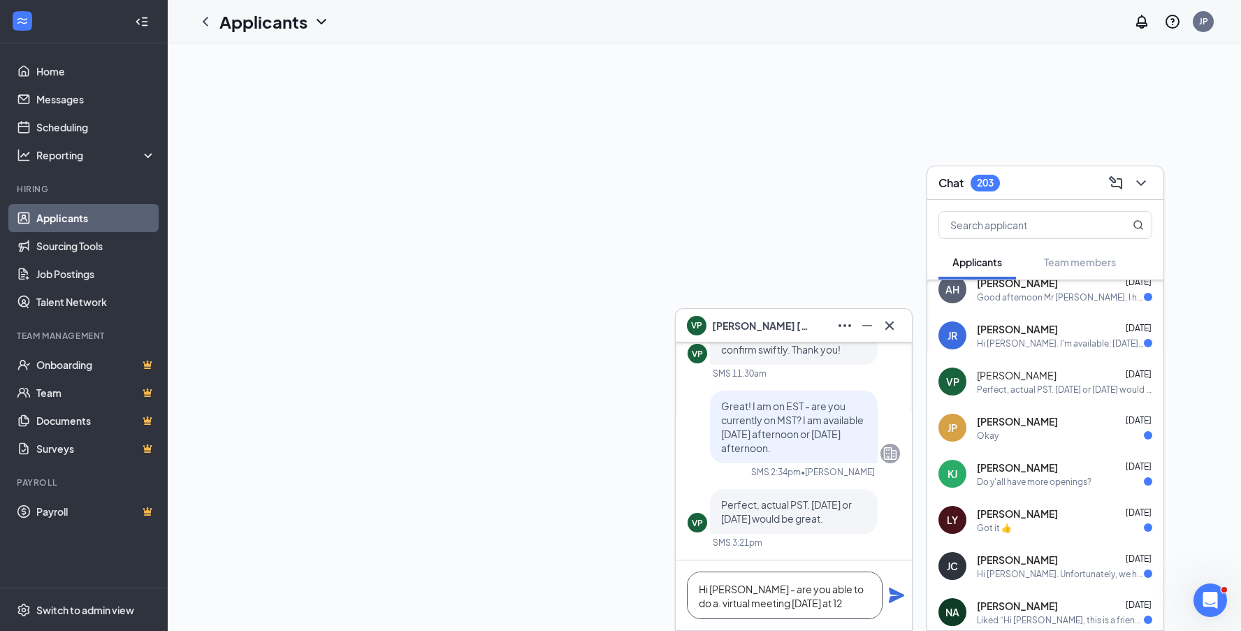
scroll to position [1, 0]
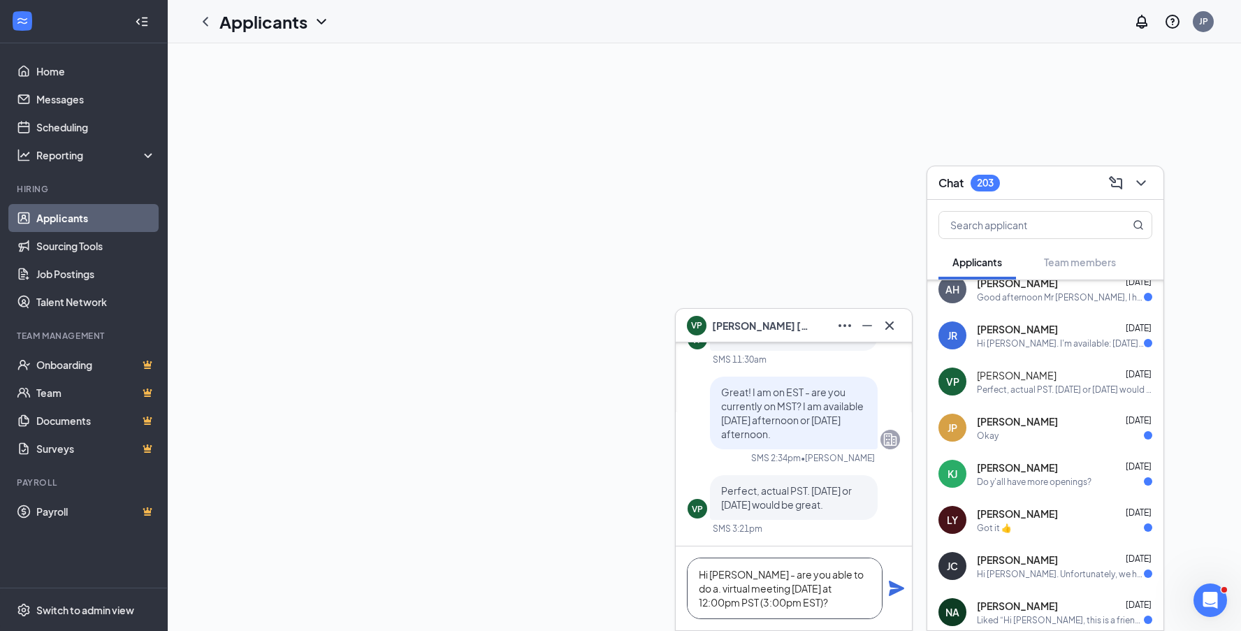
click at [838, 574] on textarea "Hi Victor - are you able to do a. virtual meeting tomorrow at 12:00pm PST (3:00…" at bounding box center [785, 589] width 196 height 62
click at [813, 605] on textarea "Hi Victor - are you able to do a virtual meeting tomorrow at 12:00pm PST (3:00p…" at bounding box center [785, 589] width 196 height 62
type textarea "Hi Victor - are you able to do a virtual meeting tomorrow at 12:00pm PST (3:00p…"
click at [894, 589] on icon "Plane" at bounding box center [896, 588] width 15 height 15
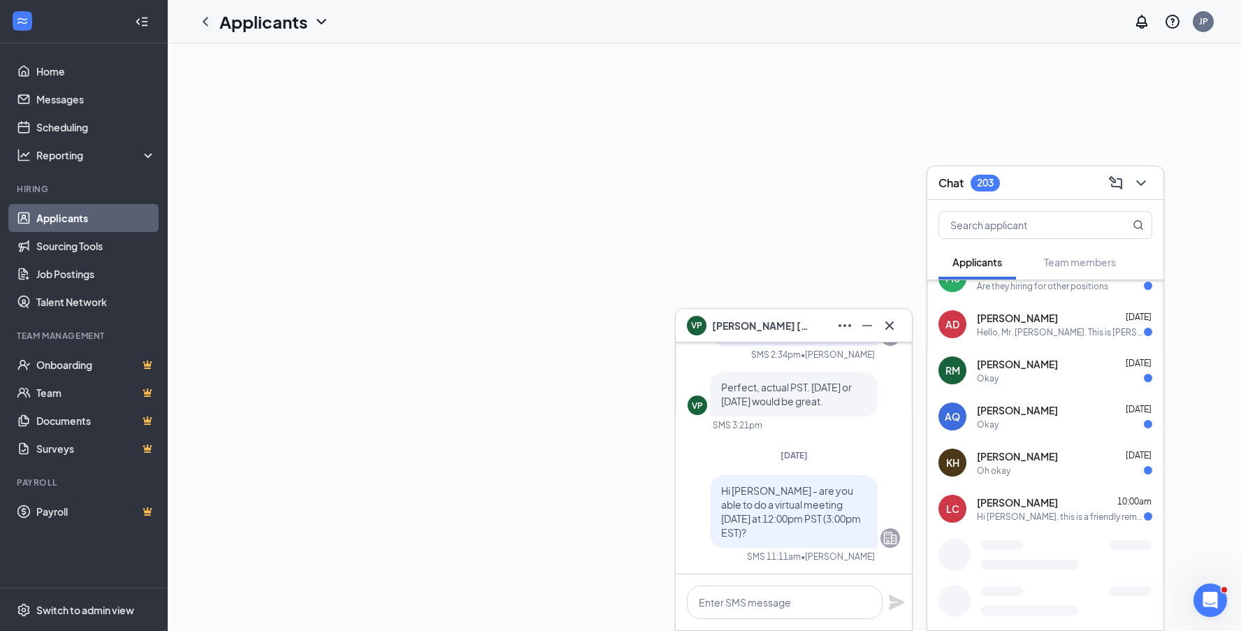
scroll to position [1141, 0]
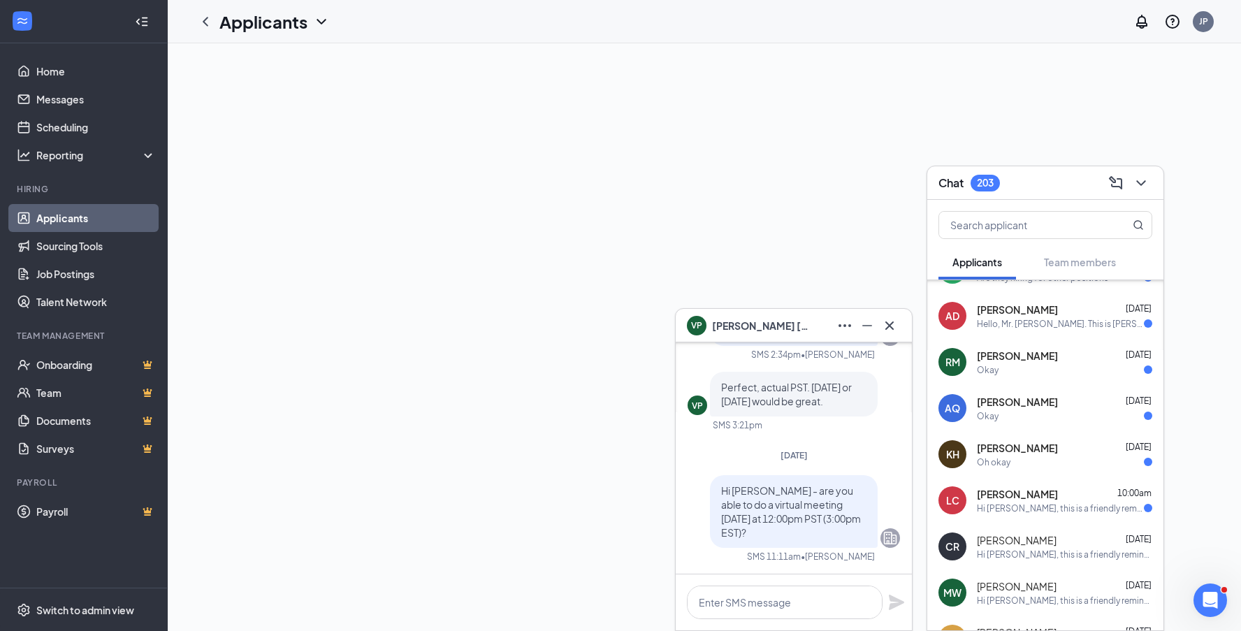
click at [1145, 185] on icon "ChevronDown" at bounding box center [1141, 183] width 17 height 17
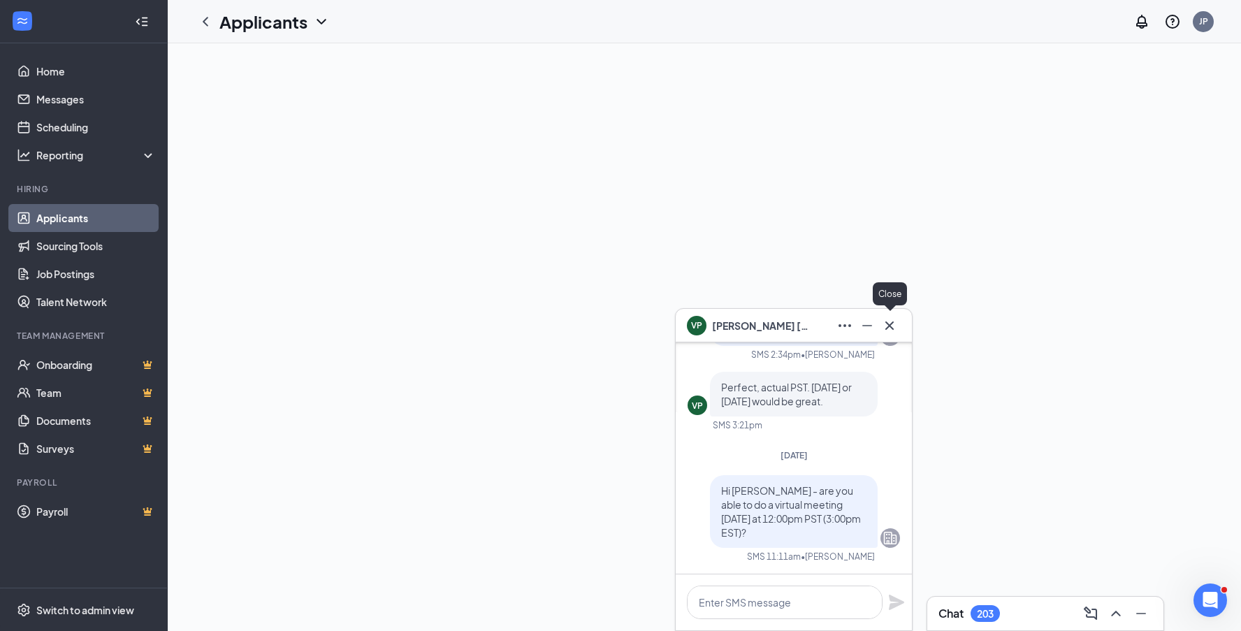
click at [893, 329] on icon "Cross" at bounding box center [890, 325] width 8 height 8
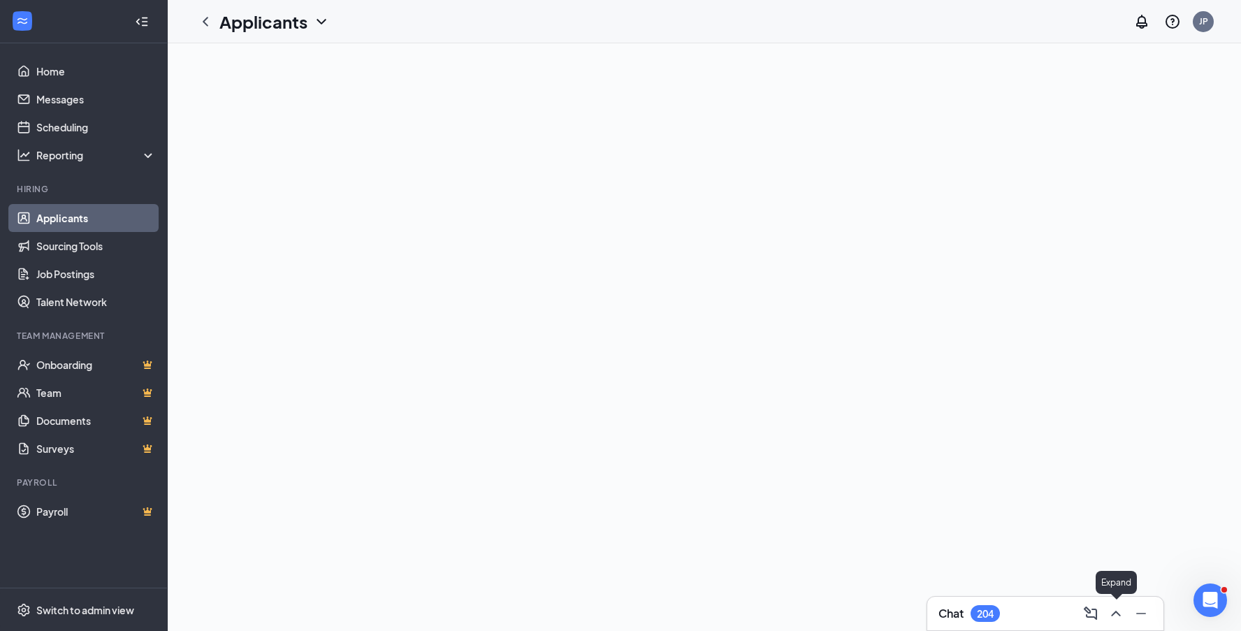
click at [1118, 610] on icon "ChevronUp" at bounding box center [1116, 613] width 17 height 17
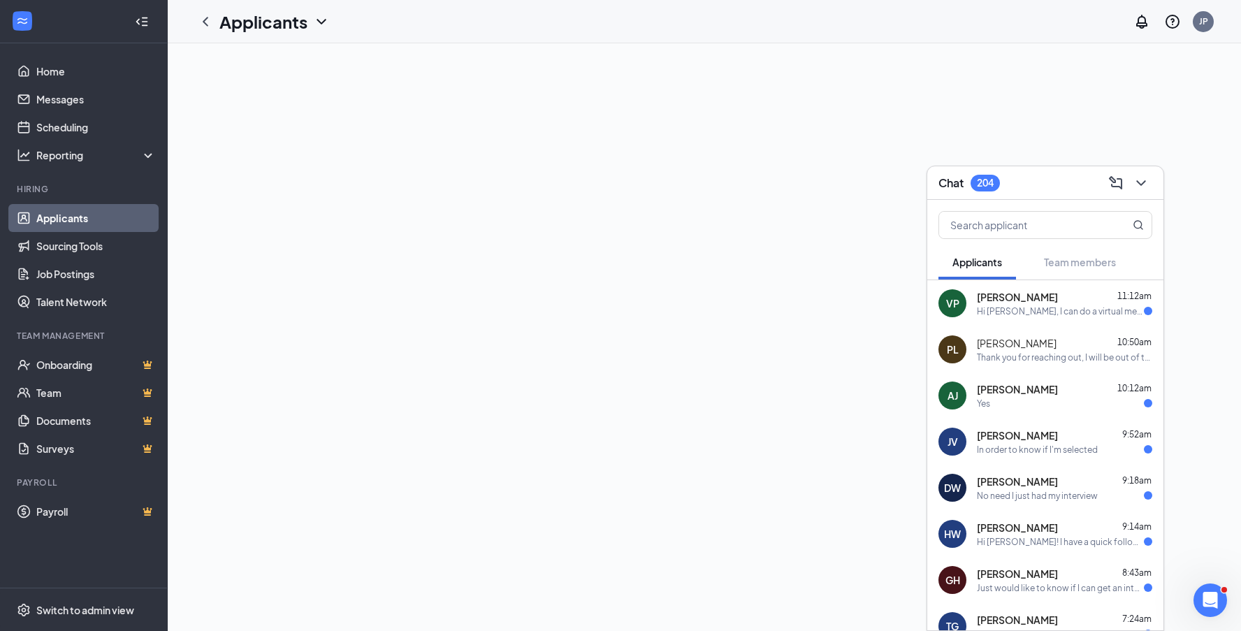
click at [1061, 310] on div "Hi Justine, I can do a virtual meeting at that time. Thank you" at bounding box center [1060, 311] width 167 height 12
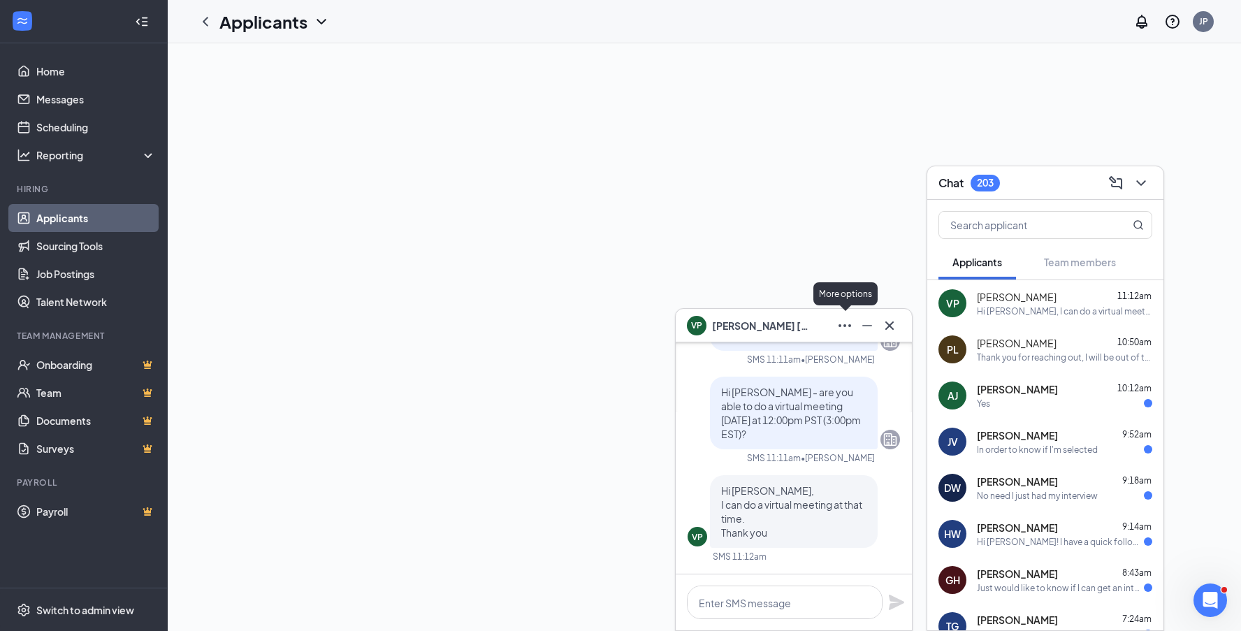
click at [851, 329] on icon "Ellipses" at bounding box center [845, 325] width 17 height 17
click at [789, 326] on div "VP Victor Petrone" at bounding box center [794, 326] width 214 height 22
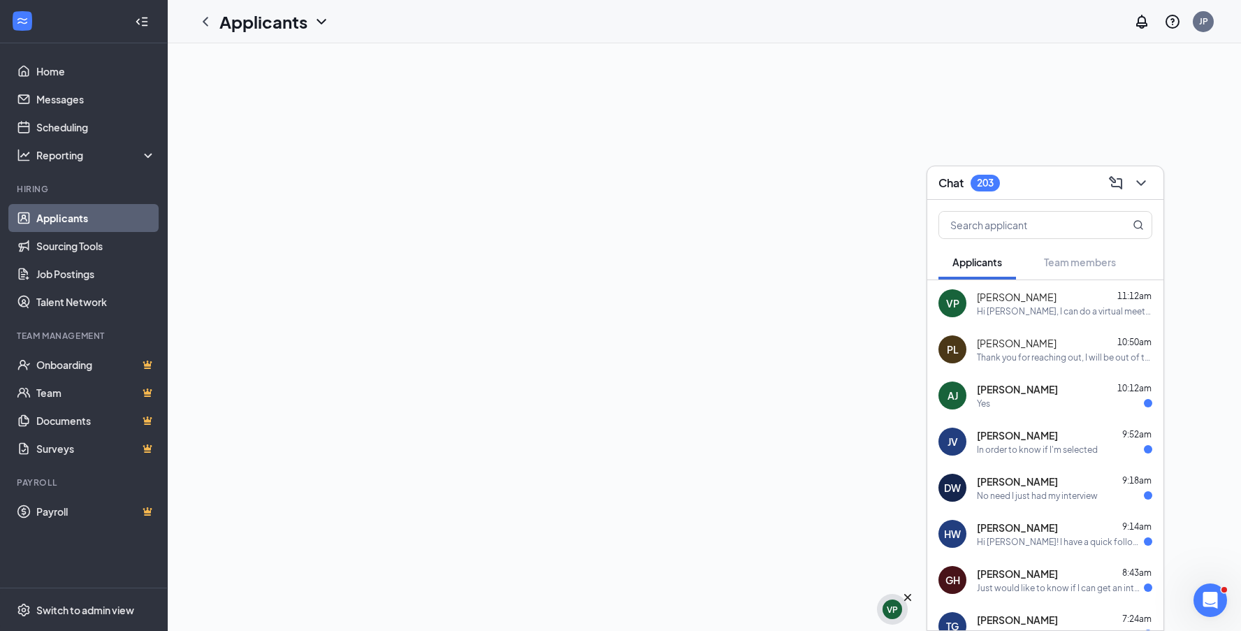
click at [892, 607] on div "VP" at bounding box center [892, 610] width 11 height 12
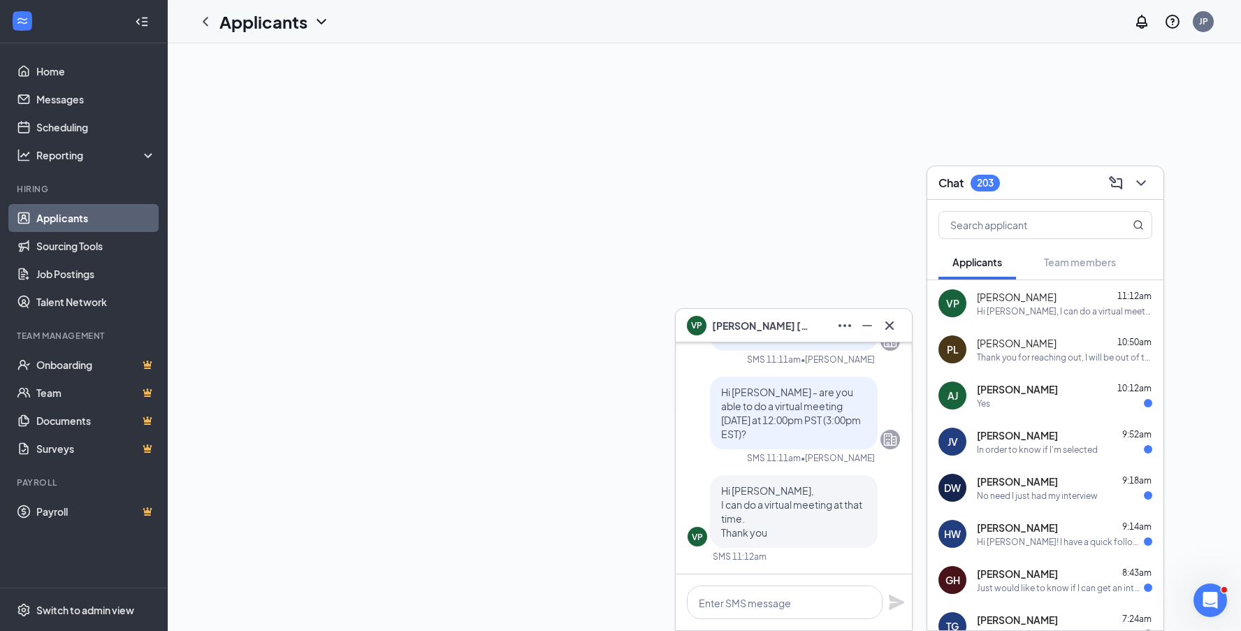
click at [716, 320] on span "Victor Petrone" at bounding box center [761, 325] width 98 height 15
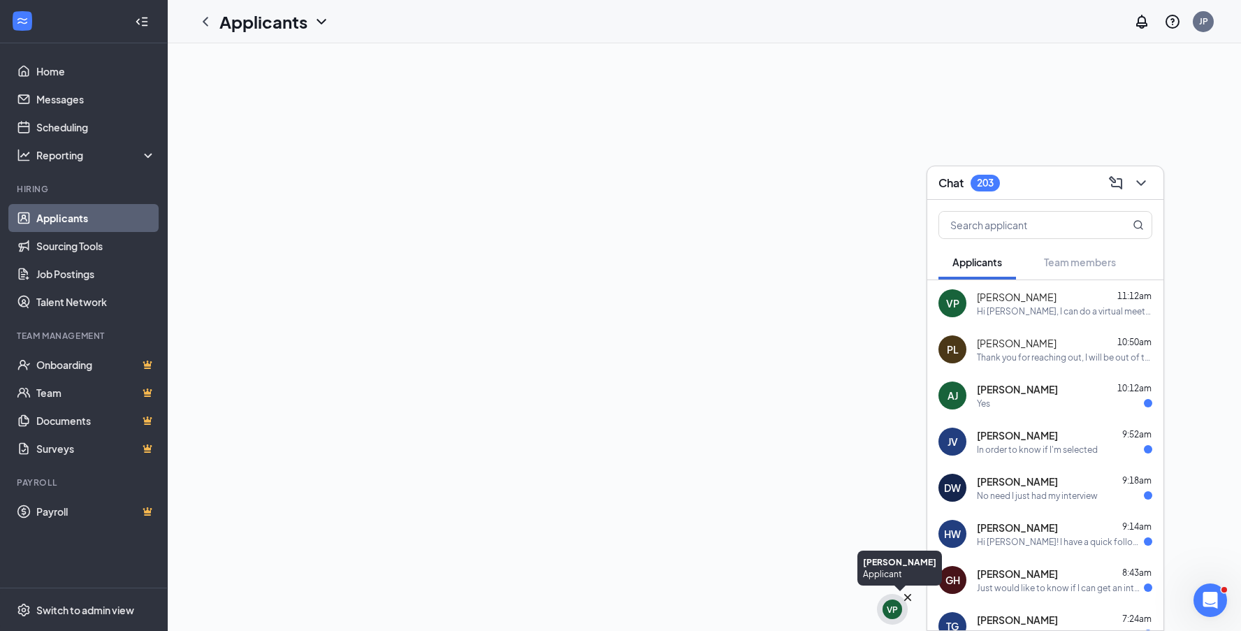
click at [900, 604] on div "VP" at bounding box center [893, 610] width 20 height 20
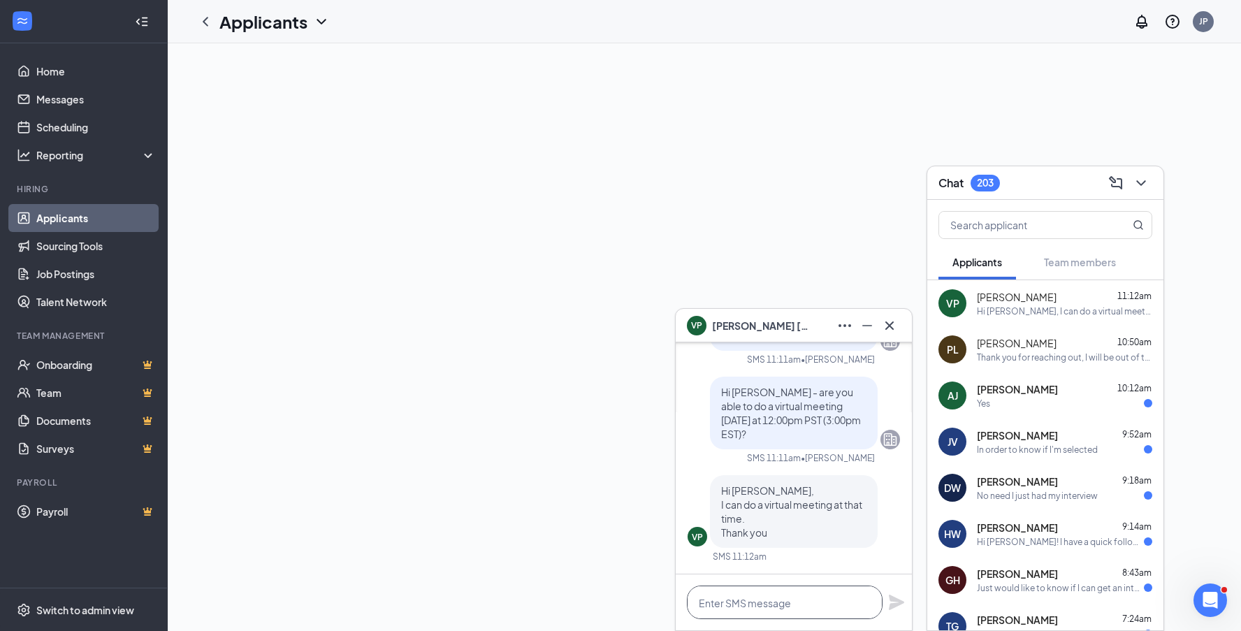
click at [761, 605] on textarea at bounding box center [785, 603] width 196 height 34
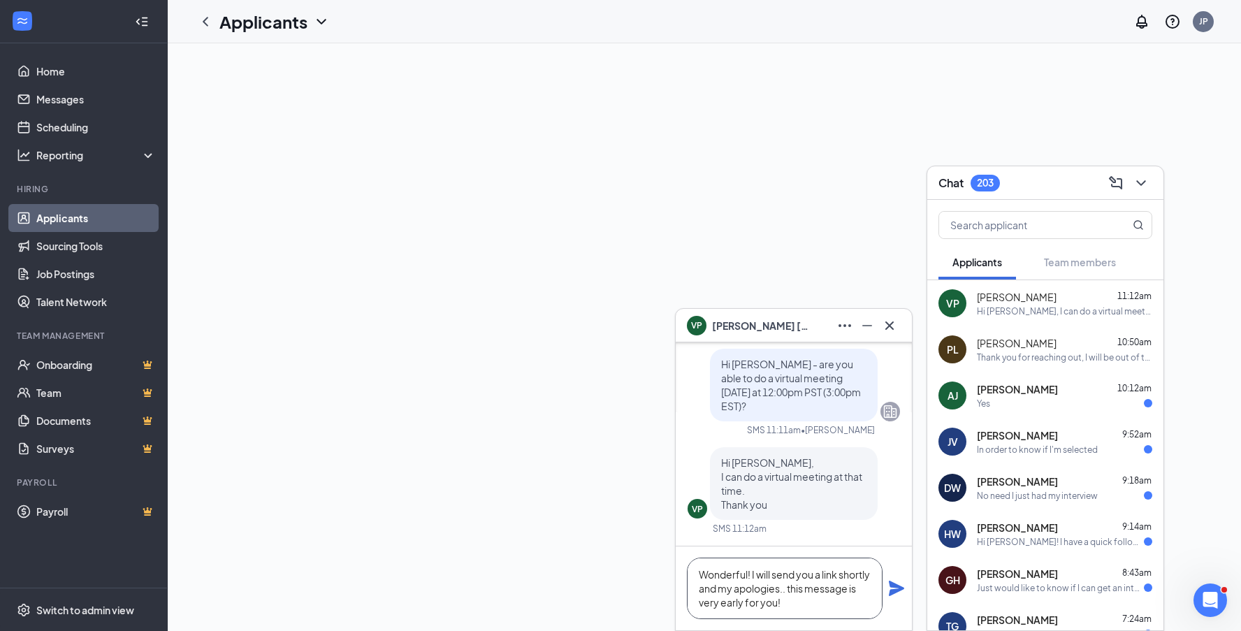
drag, startPoint x: 735, startPoint y: 593, endPoint x: 838, endPoint y: 603, distance: 103.9
click at [838, 603] on textarea "Wonderful! I will send you a link shortly and my apologies.. this message is ve…" at bounding box center [785, 589] width 196 height 62
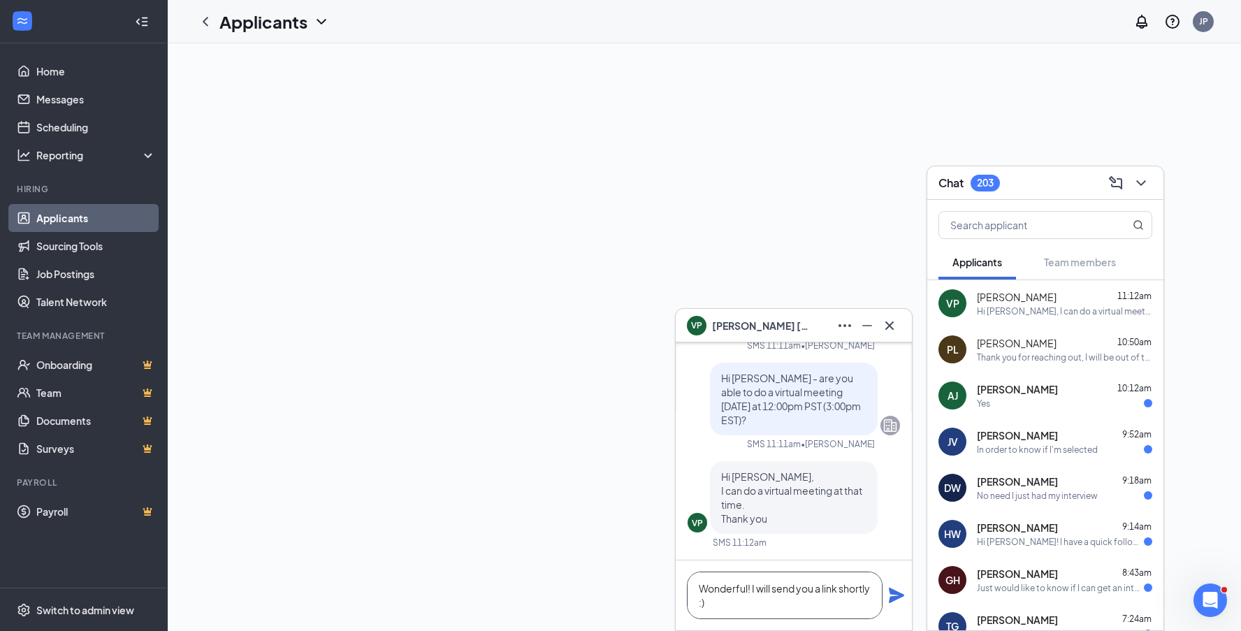
scroll to position [0, 1]
drag, startPoint x: 842, startPoint y: 605, endPoint x: 911, endPoint y: 600, distance: 68.7
click at [847, 605] on textarea "Wonderful! I will send you a link shortly :)" at bounding box center [785, 596] width 196 height 48
type textarea "Wonderful! I will send you a link shortly :)"
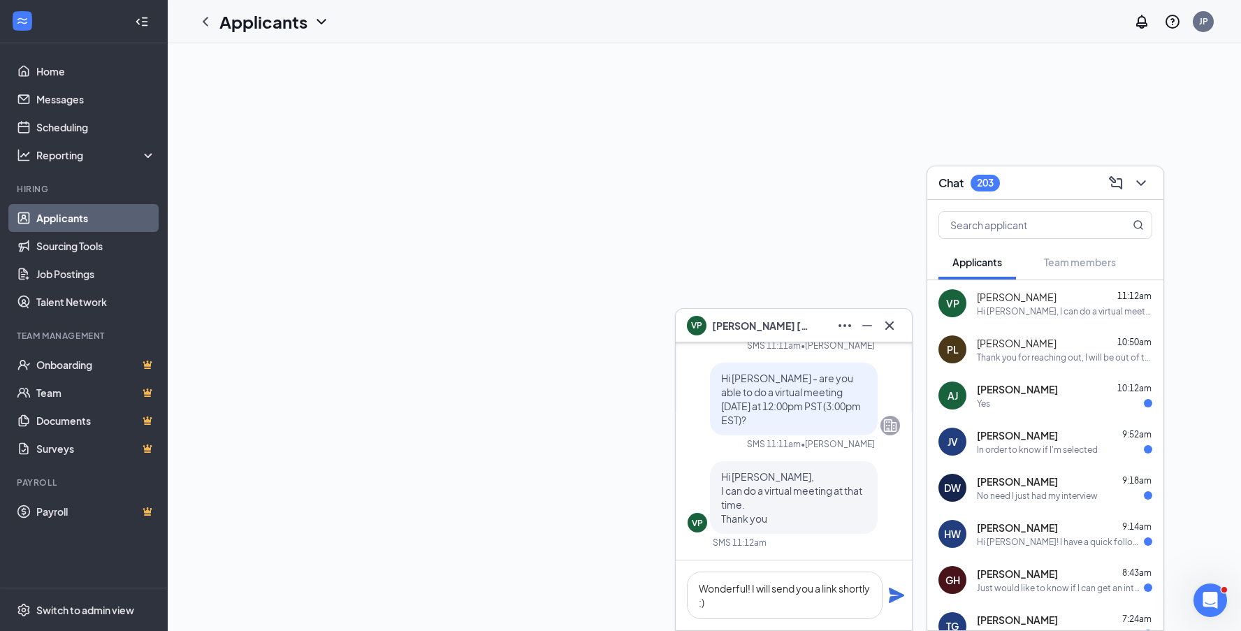
click at [893, 599] on icon "Plane" at bounding box center [896, 595] width 15 height 15
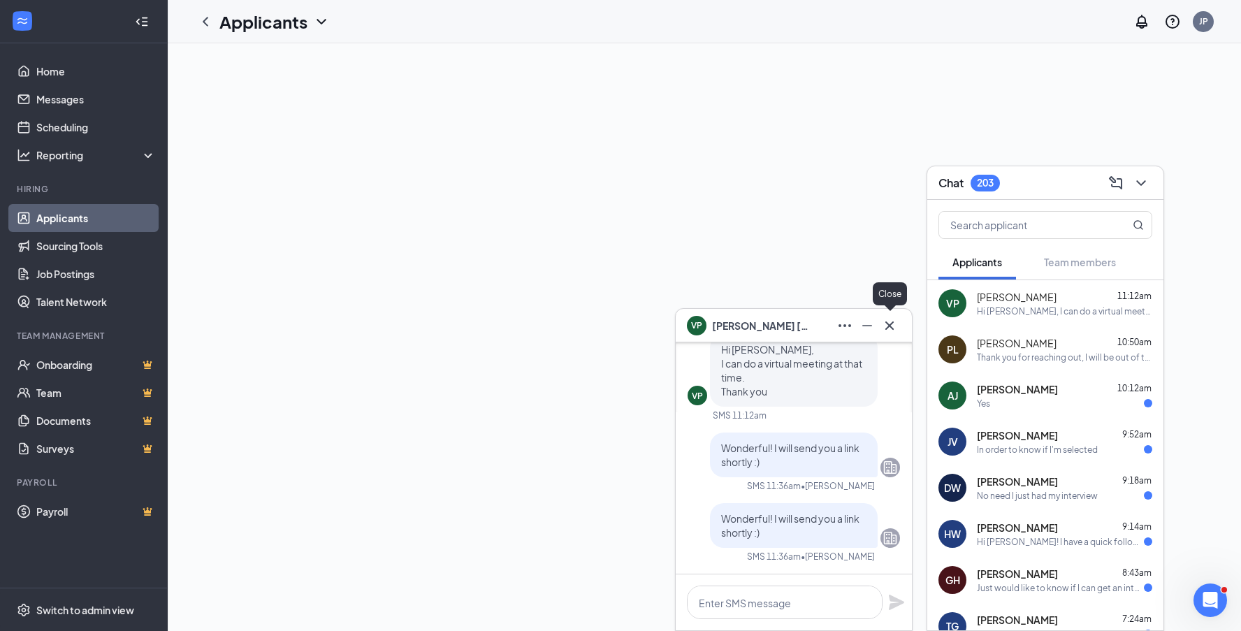
click at [891, 324] on icon "Cross" at bounding box center [890, 325] width 8 height 8
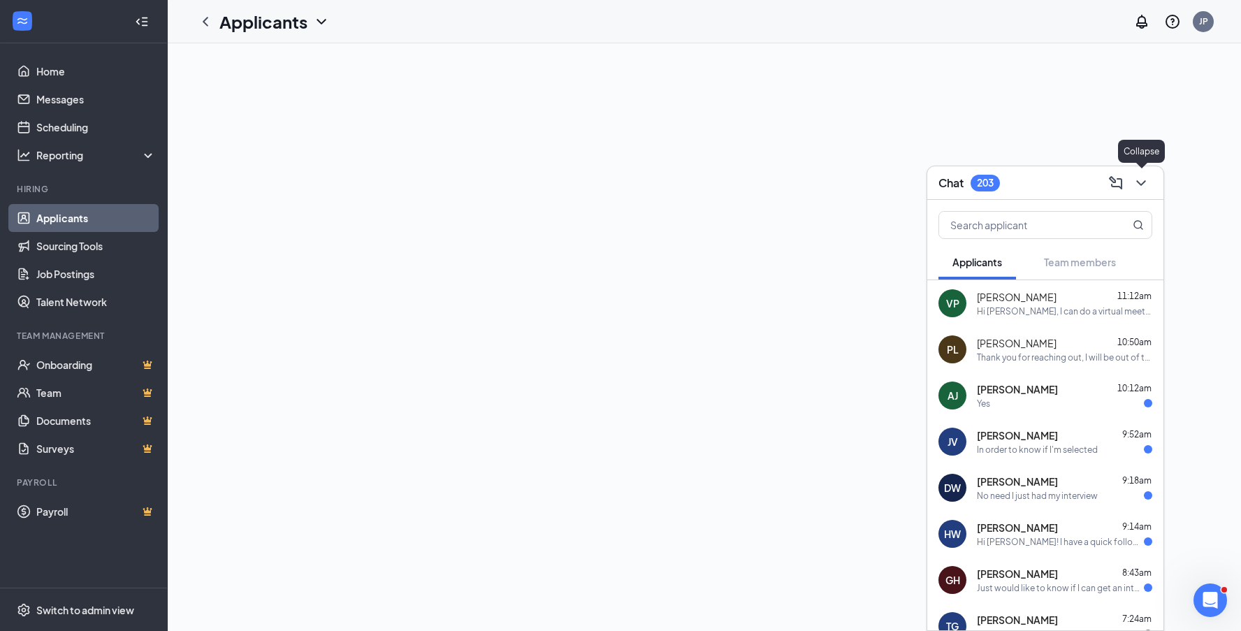
click at [1142, 189] on icon "ChevronDown" at bounding box center [1141, 183] width 17 height 17
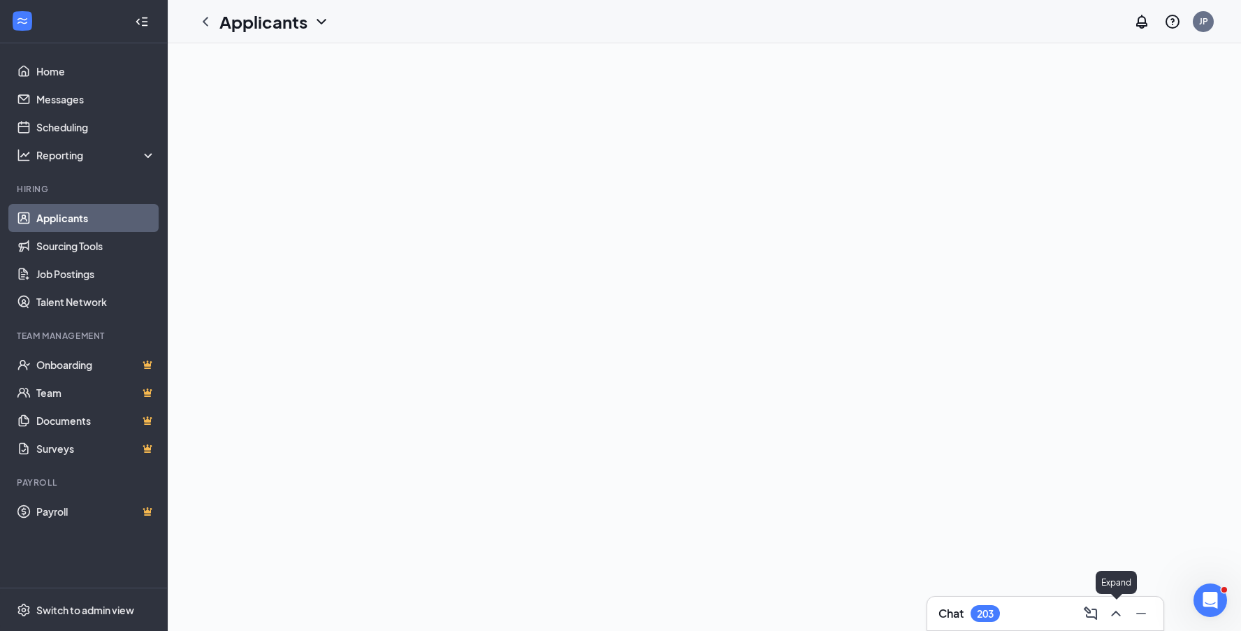
click at [1120, 617] on icon "ChevronUp" at bounding box center [1116, 613] width 17 height 17
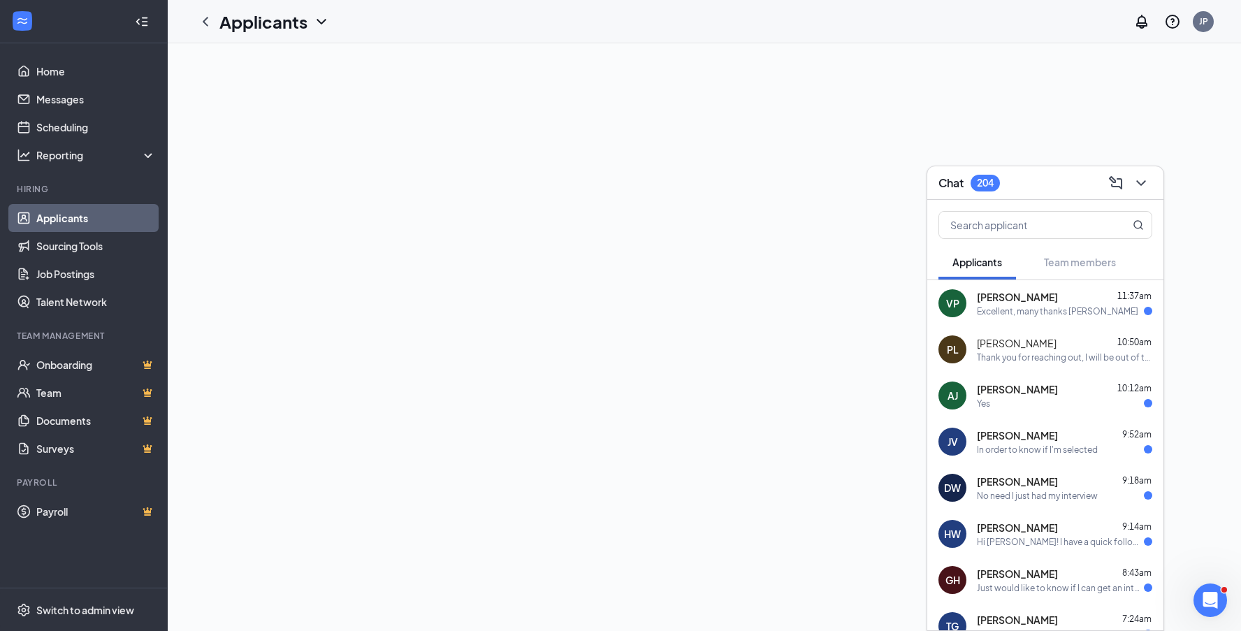
click at [1048, 305] on div "Excellent, many thanks Justine" at bounding box center [1057, 311] width 161 height 12
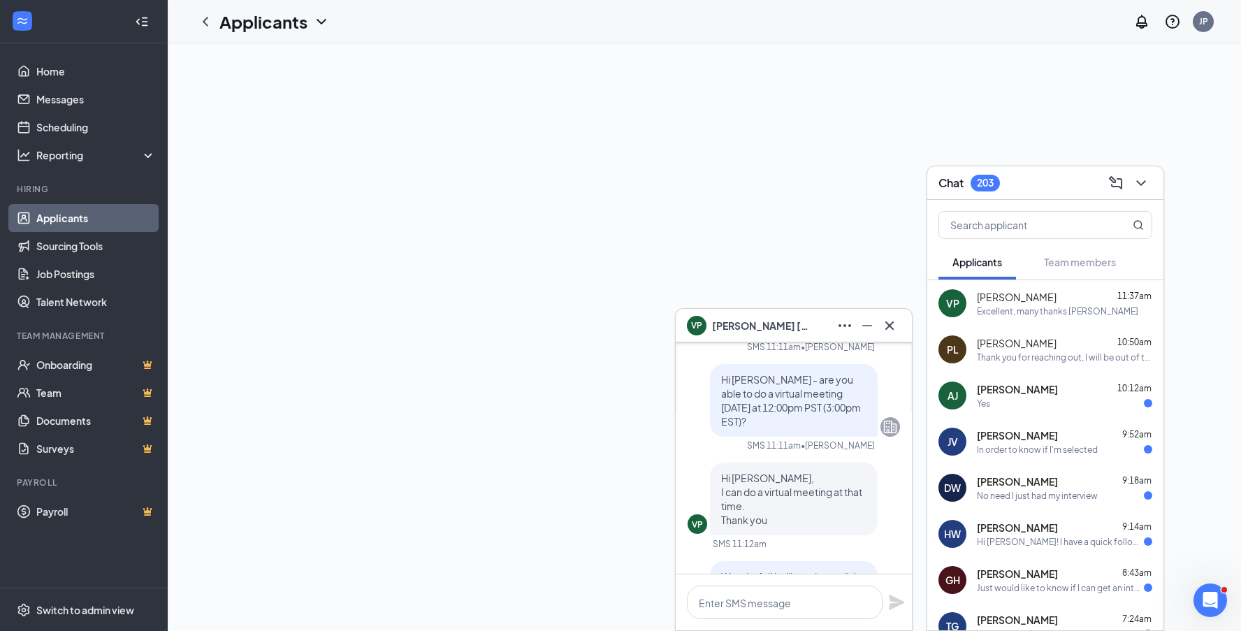
scroll to position [-201, 0]
drag, startPoint x: 893, startPoint y: 325, endPoint x: 950, endPoint y: 307, distance: 60.1
click at [893, 325] on icon "Cross" at bounding box center [889, 325] width 17 height 17
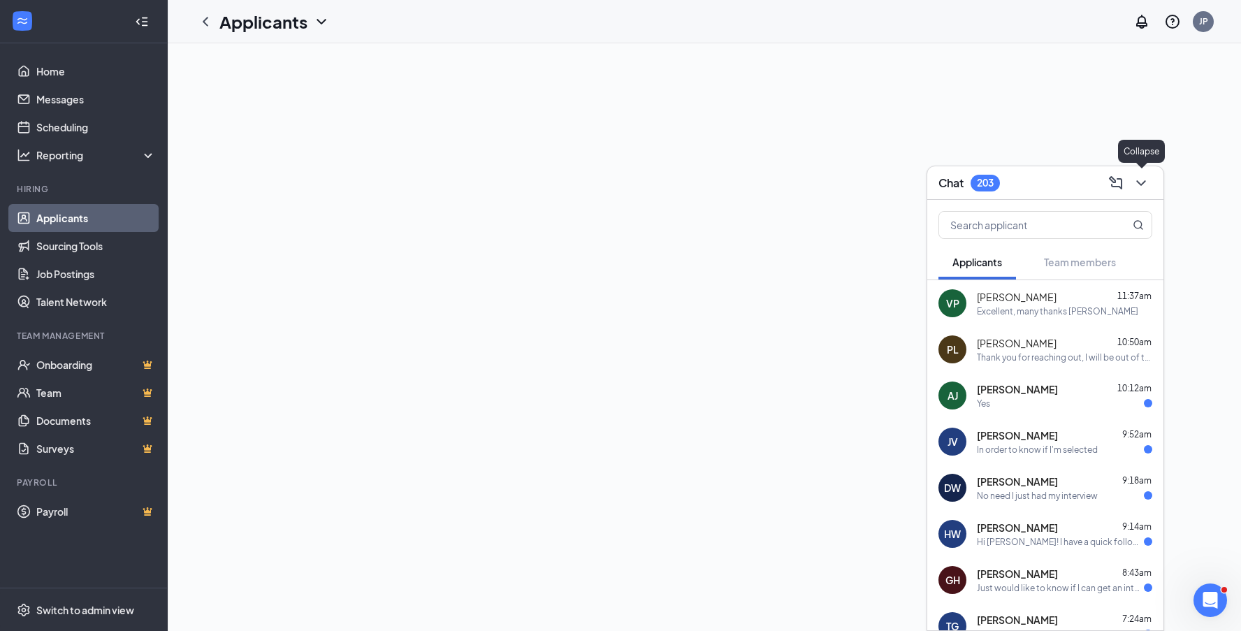
click at [1145, 186] on icon "ChevronDown" at bounding box center [1141, 183] width 17 height 17
